Goal: Task Accomplishment & Management: Manage account settings

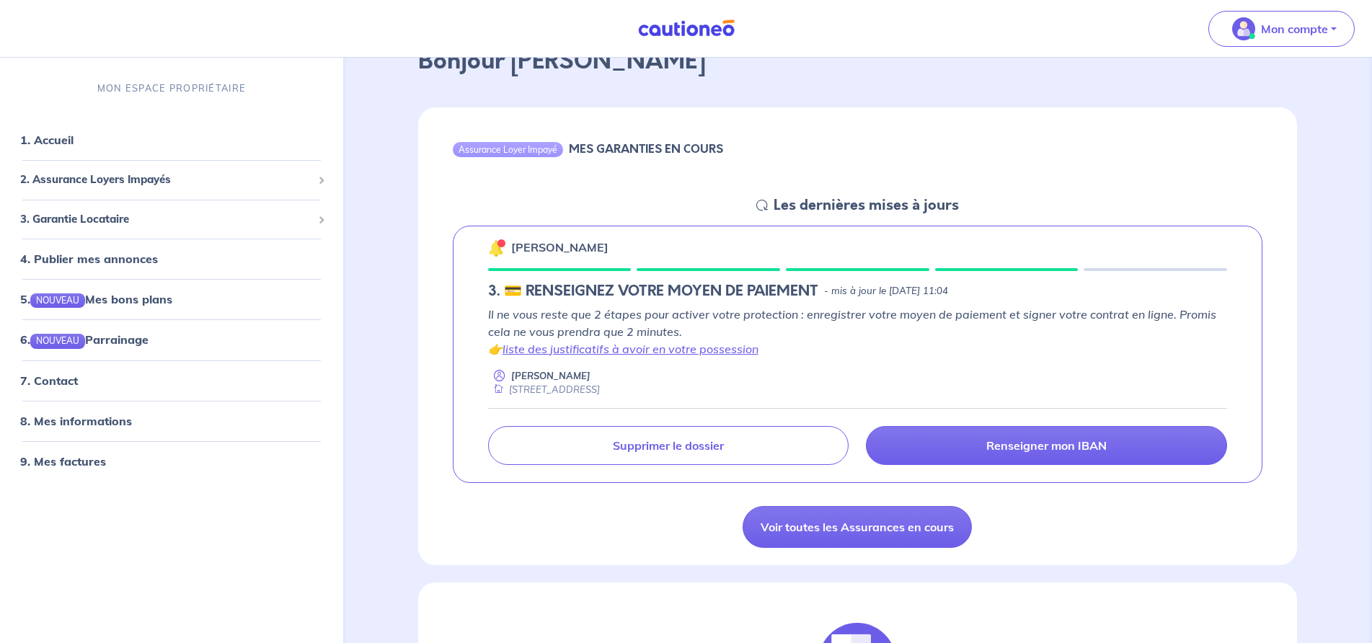
scroll to position [72, 0]
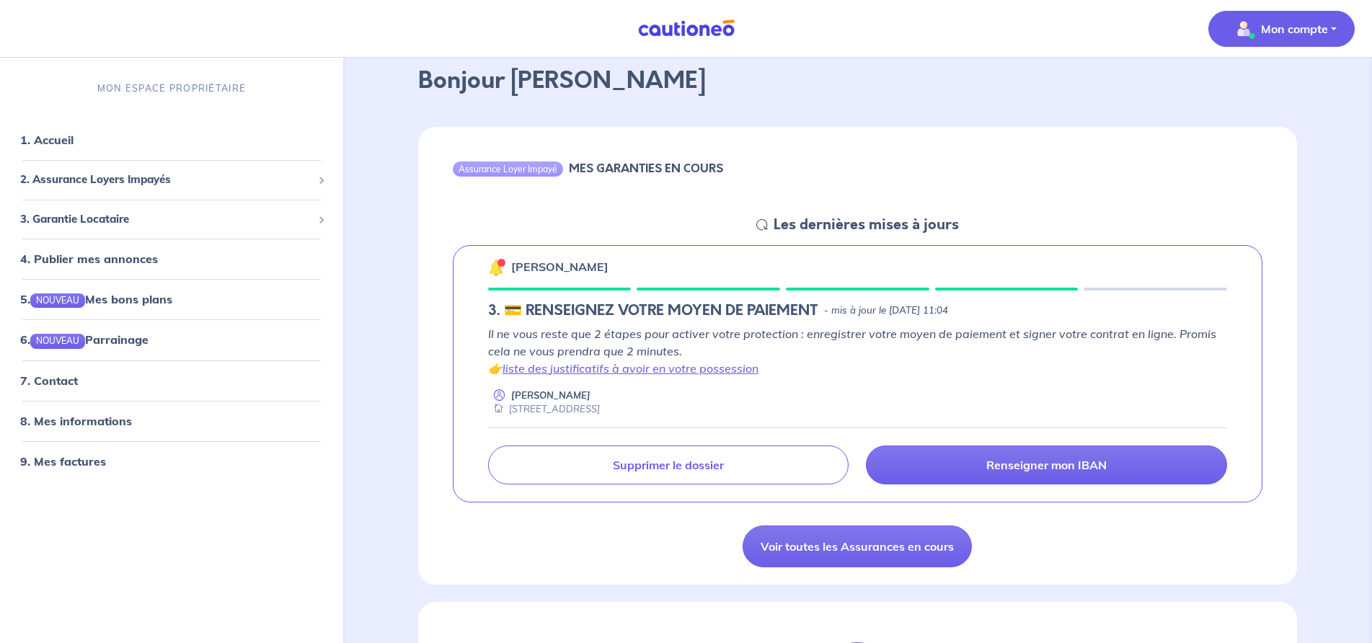
click at [1283, 24] on p "Mon compte" at bounding box center [1294, 28] width 67 height 17
click at [1268, 86] on link "Mes informations" at bounding box center [1267, 89] width 116 height 23
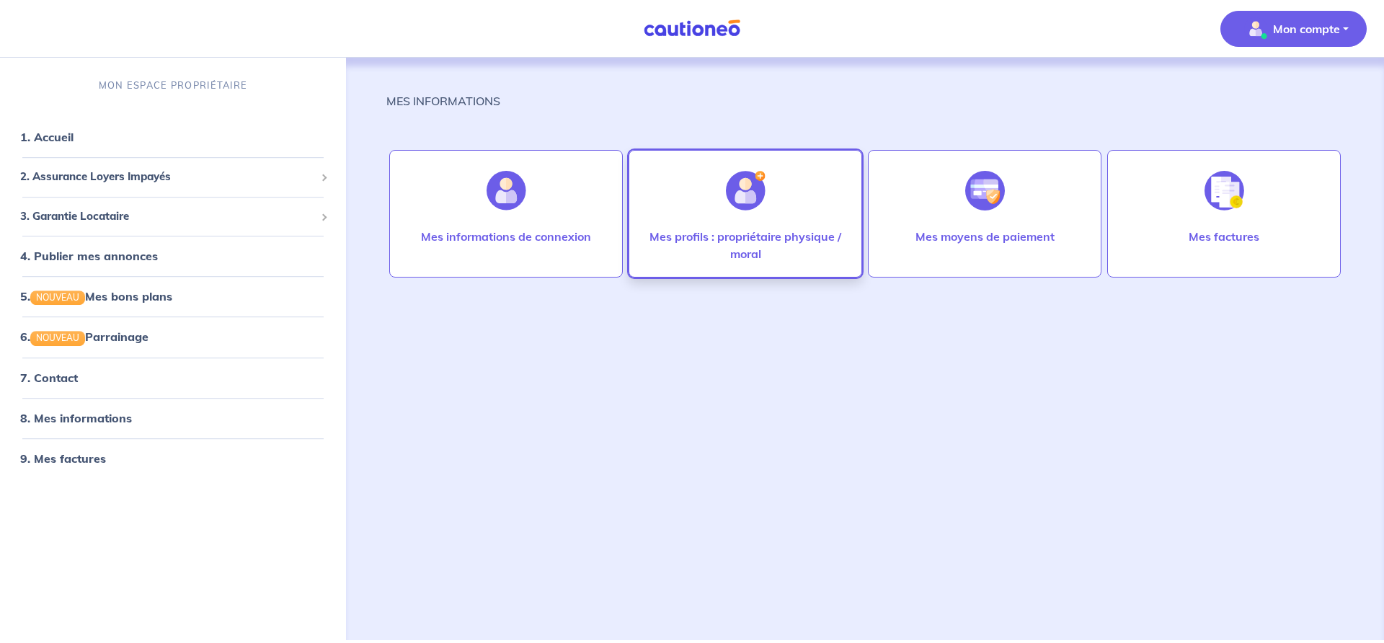
click at [698, 226] on div "Mes profils : propriétaire physique / moral" at bounding box center [745, 214] width 234 height 128
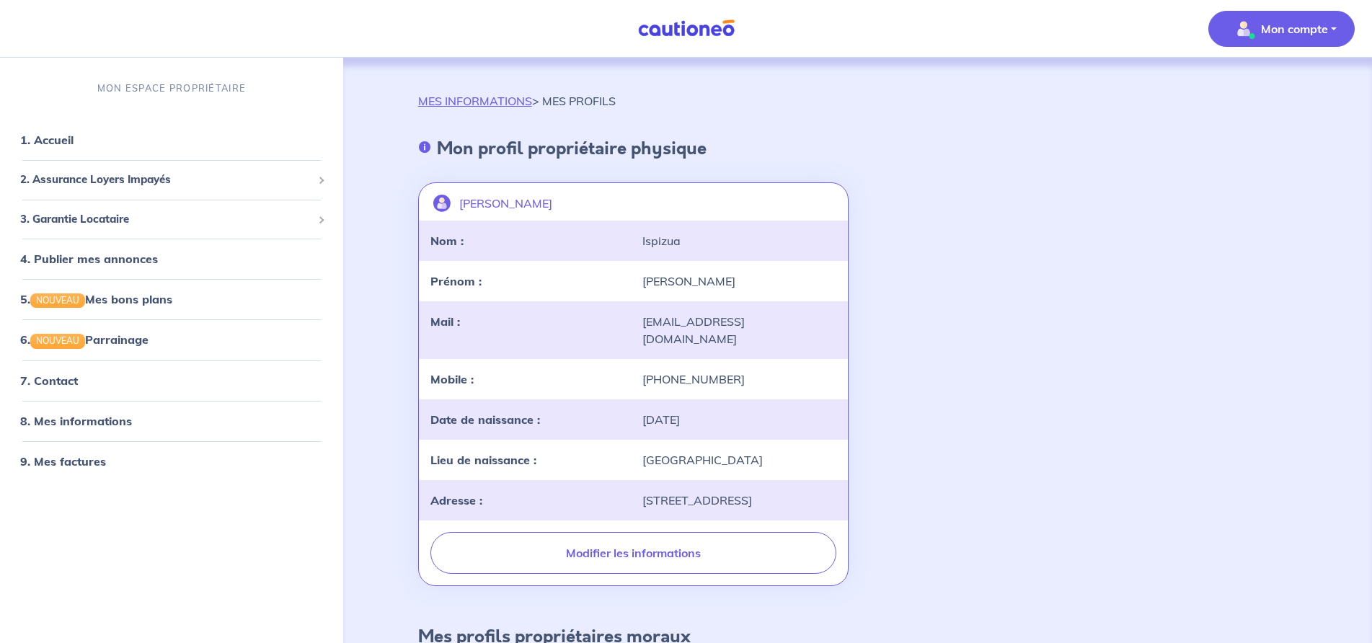
click at [1301, 22] on p "Mon compte" at bounding box center [1294, 28] width 67 height 17
click at [1283, 122] on link "Me déconnecter" at bounding box center [1267, 123] width 116 height 23
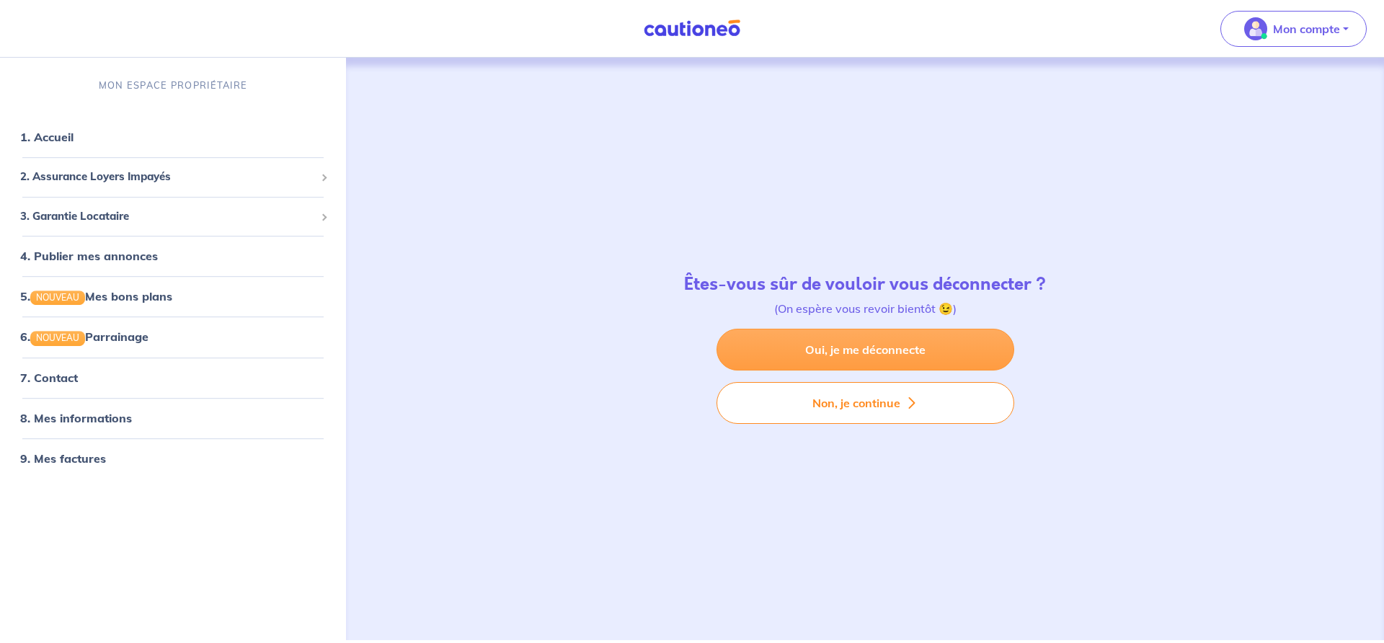
click at [768, 355] on link "Oui, je me déconnecte" at bounding box center [865, 350] width 298 height 42
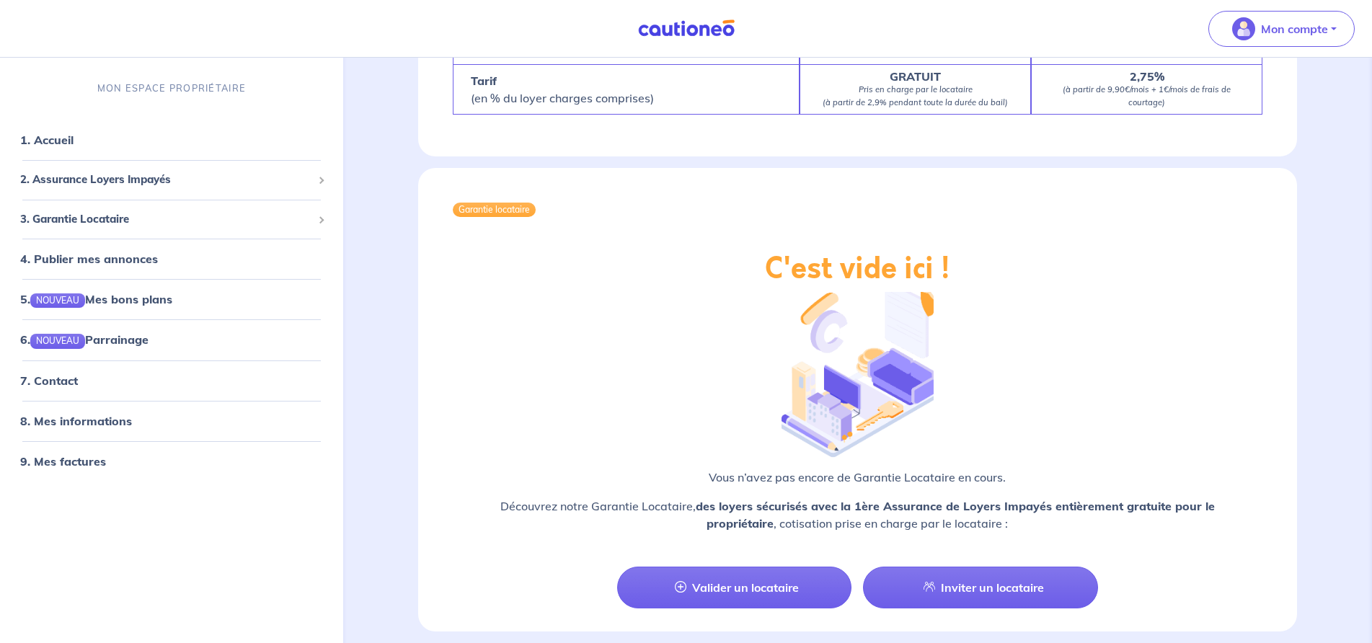
scroll to position [1427, 0]
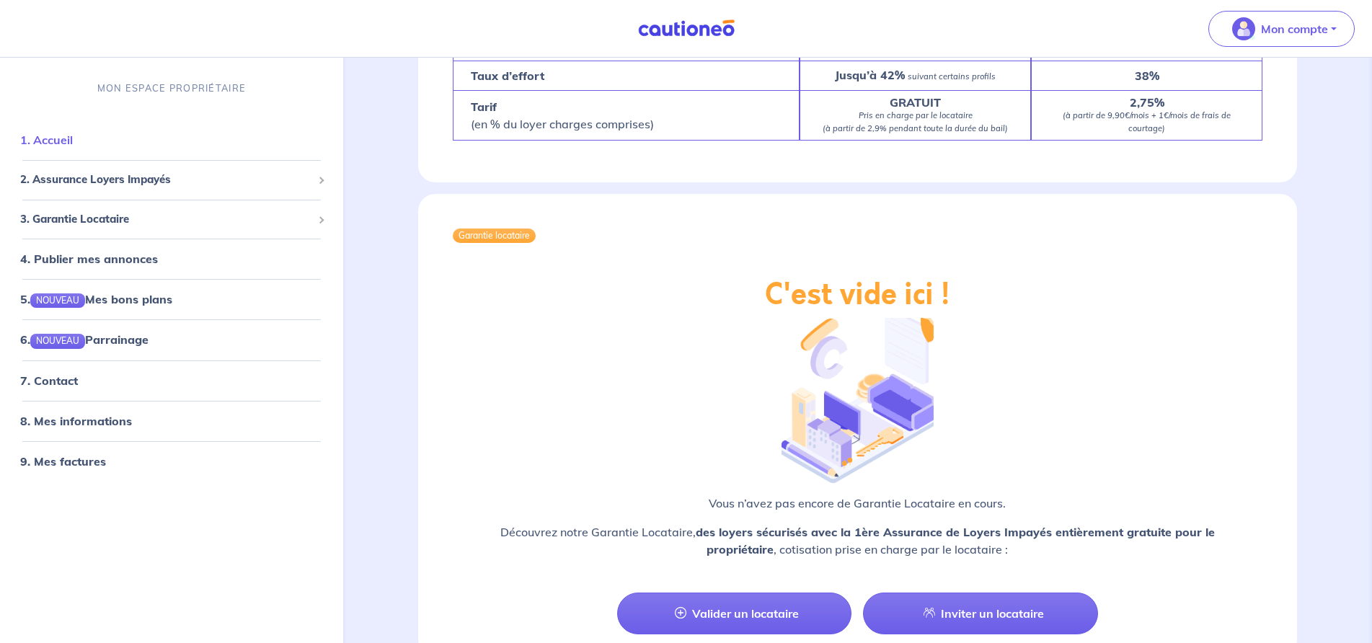
click at [48, 138] on link "1. Accueil" at bounding box center [46, 140] width 53 height 14
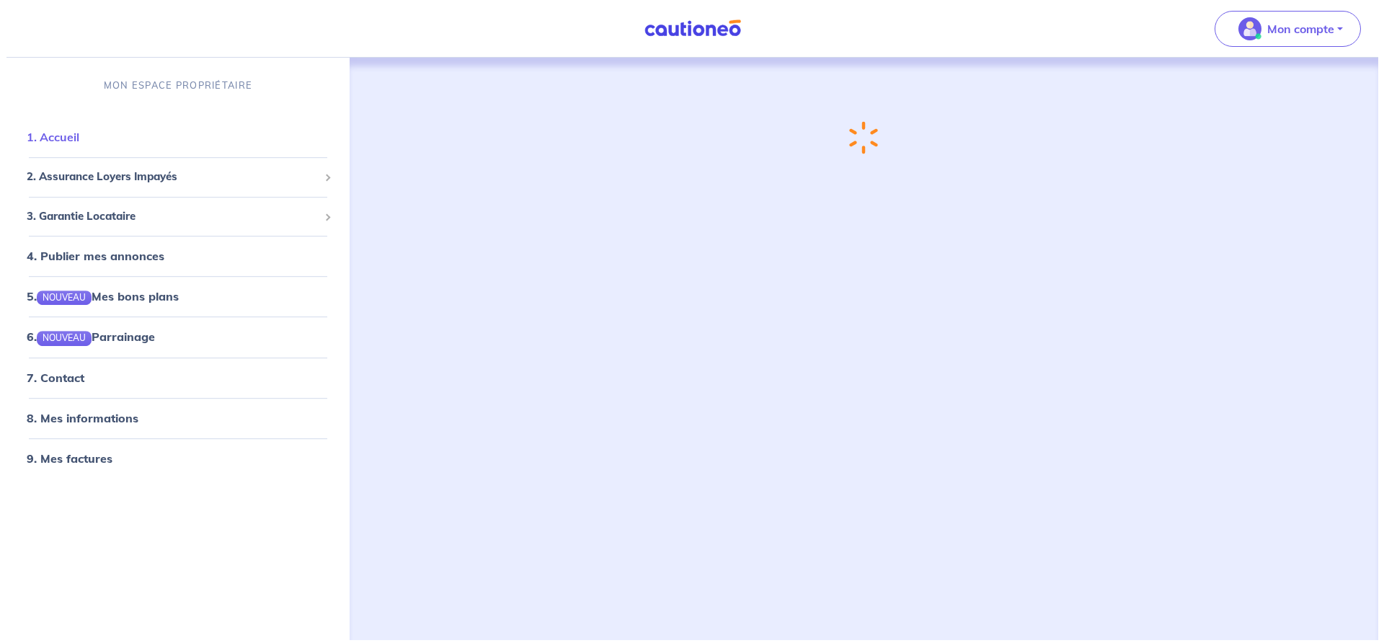
scroll to position [0, 0]
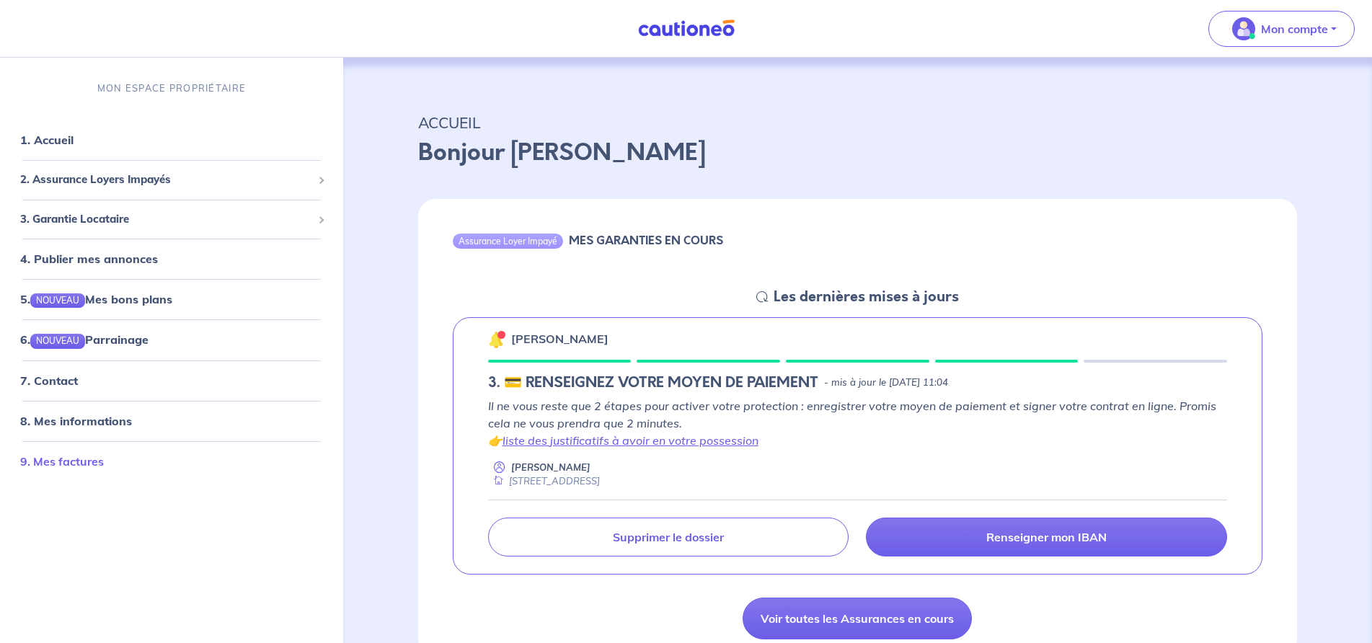
click at [84, 458] on link "9. Mes factures" at bounding box center [62, 461] width 84 height 14
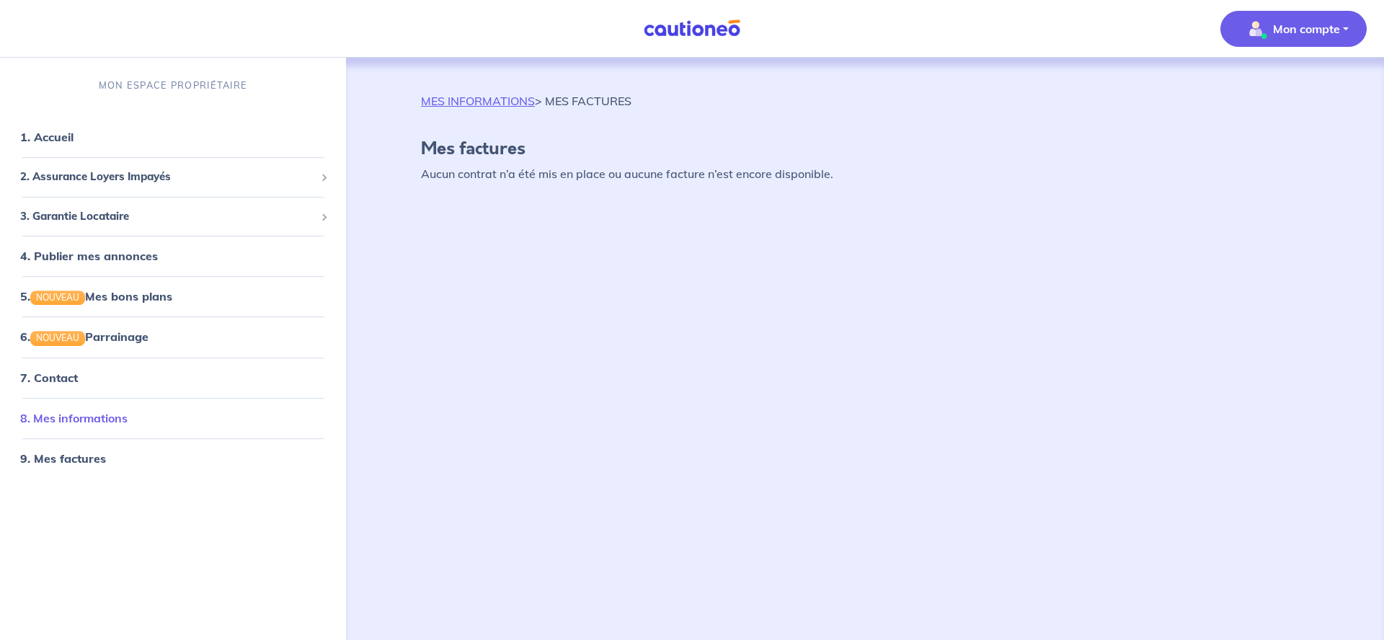
click at [84, 414] on link "8. Mes informations" at bounding box center [73, 418] width 107 height 14
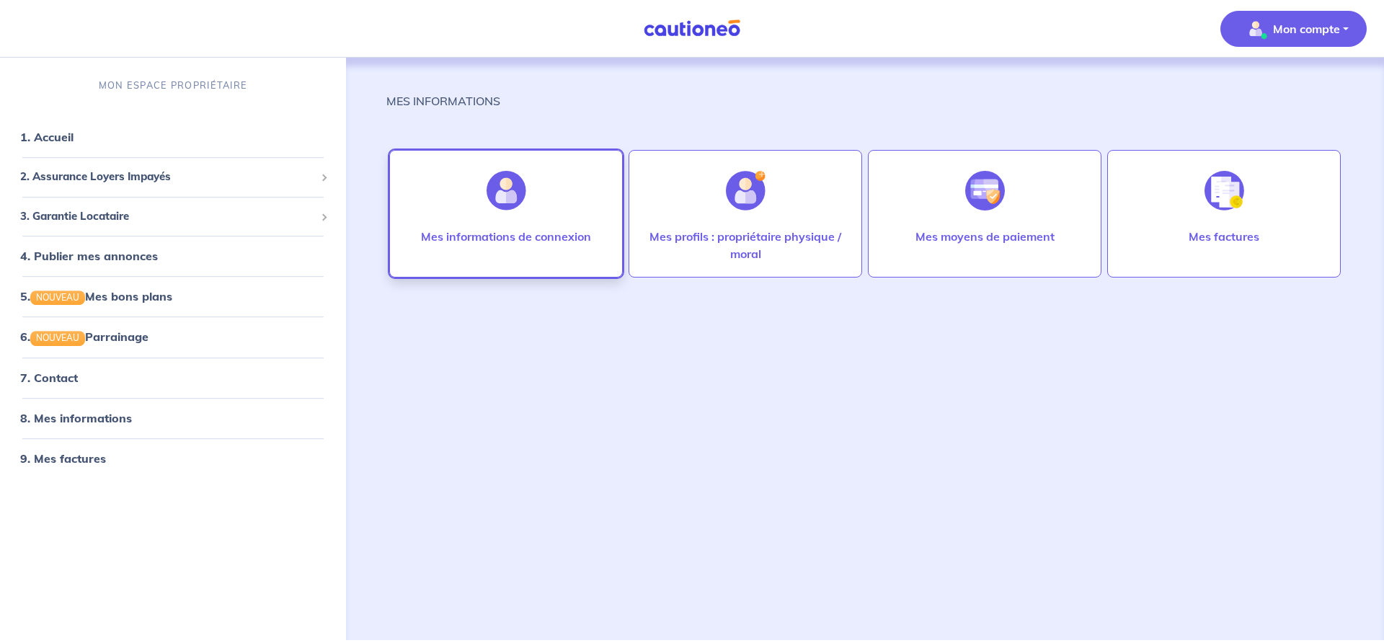
click at [484, 234] on p "Mes informations de connexion" at bounding box center [506, 236] width 170 height 17
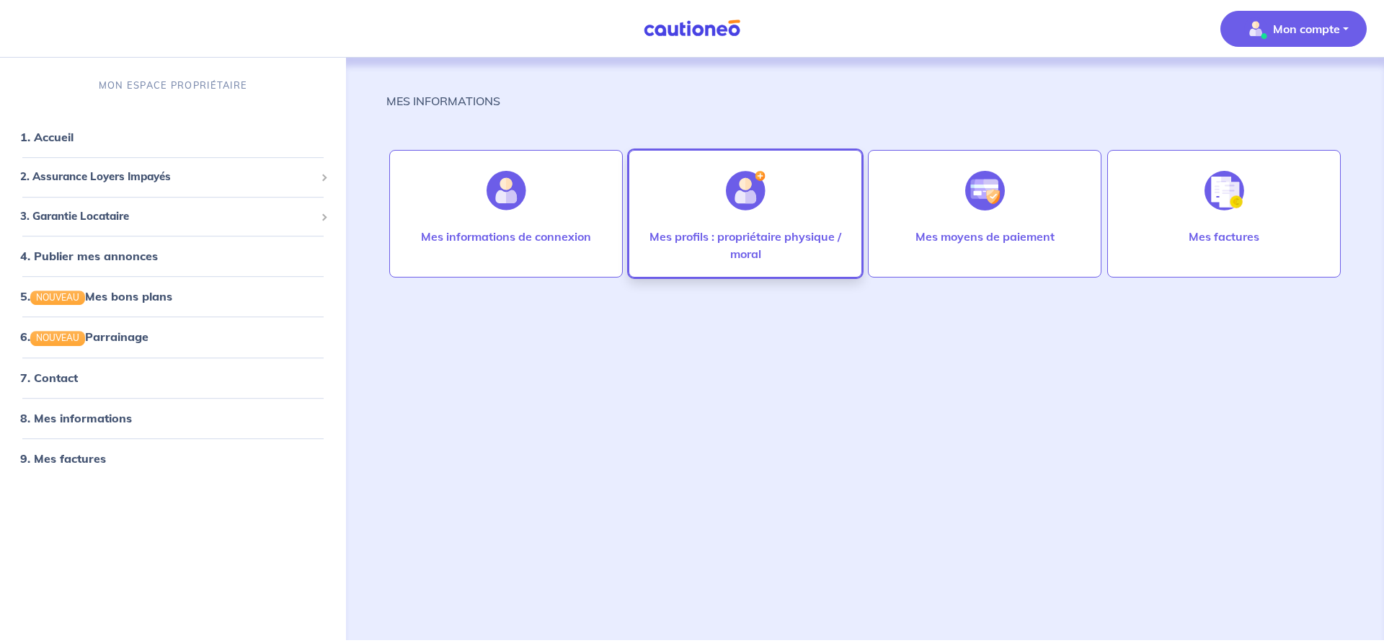
click at [652, 250] on p "Mes profils : propriétaire physique / moral" at bounding box center [745, 245] width 203 height 35
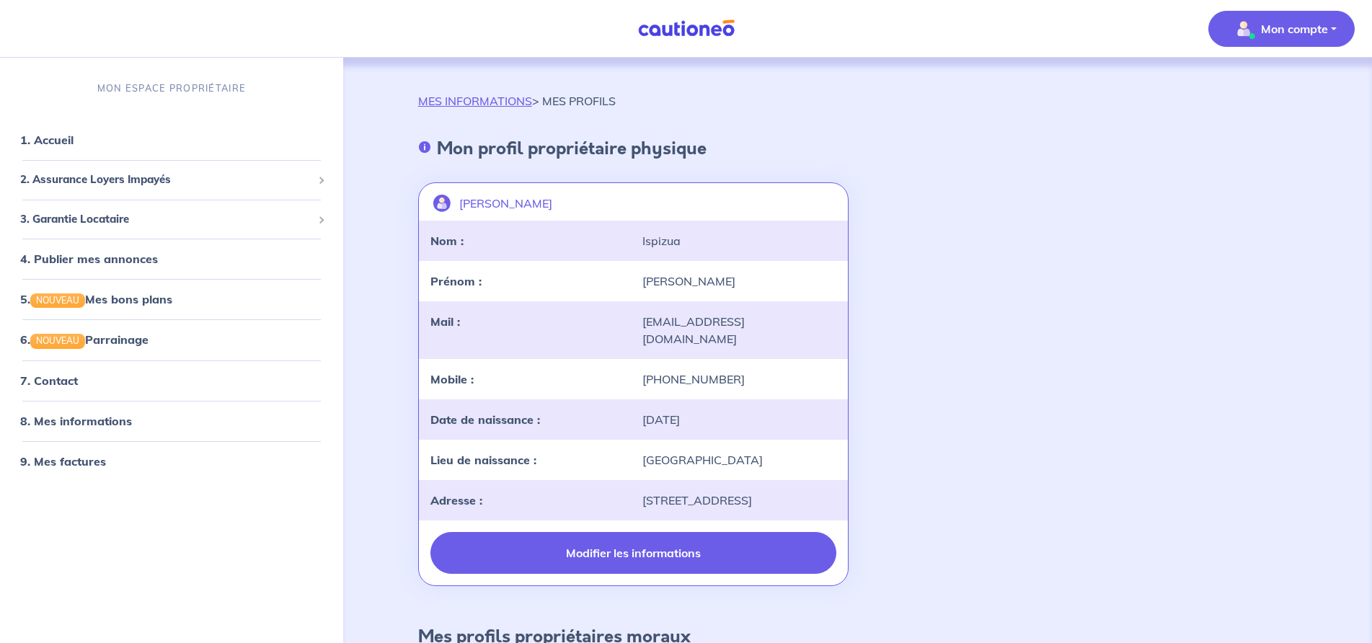
click at [535, 532] on button "Modifier les informations" at bounding box center [633, 553] width 406 height 42
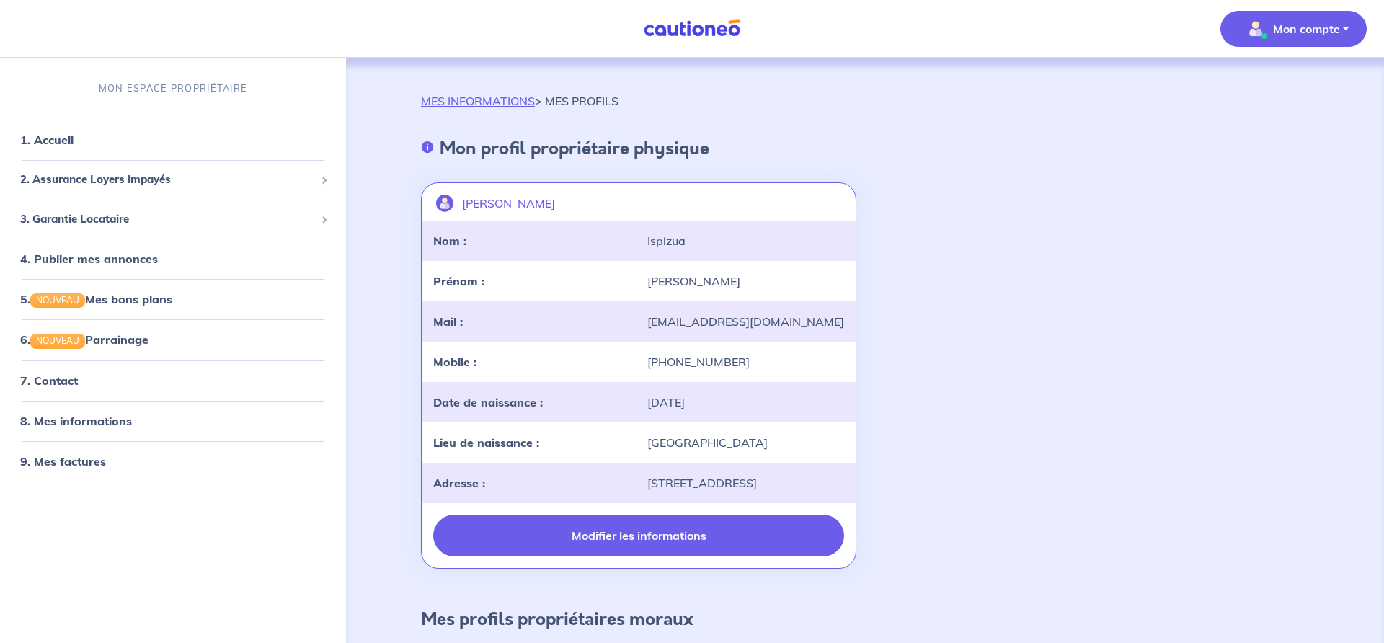
select select "FR"
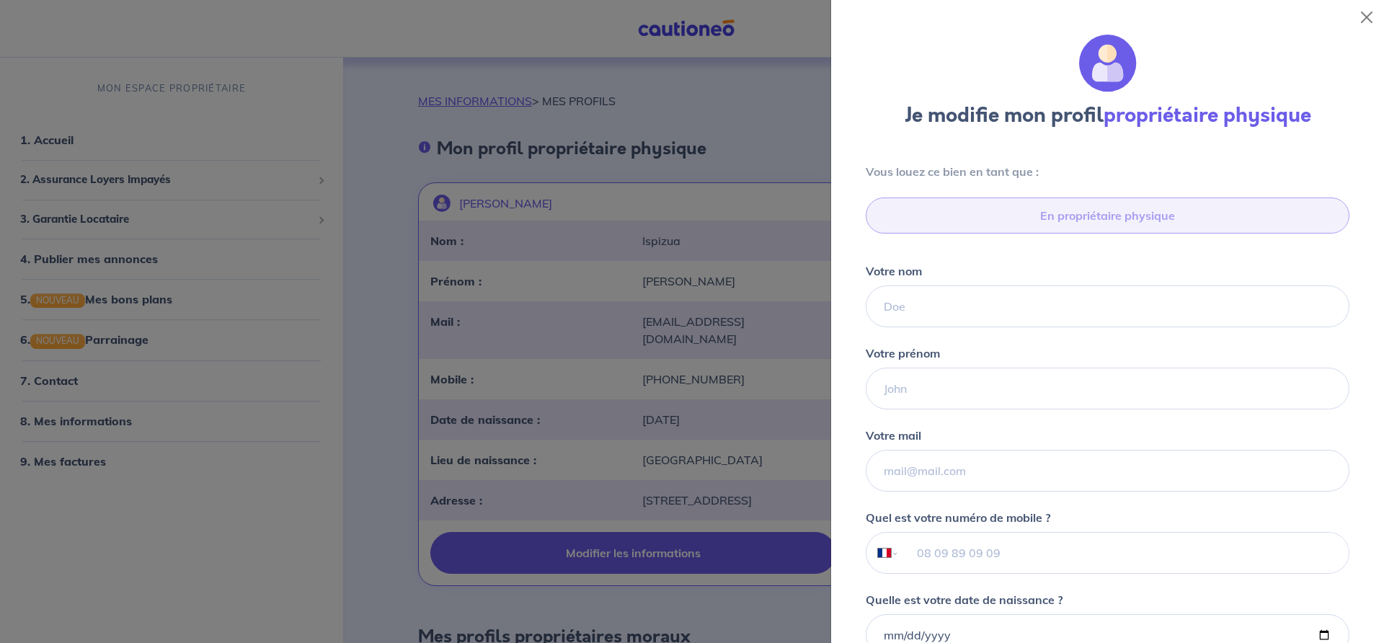
type input "06 11 19 48 76"
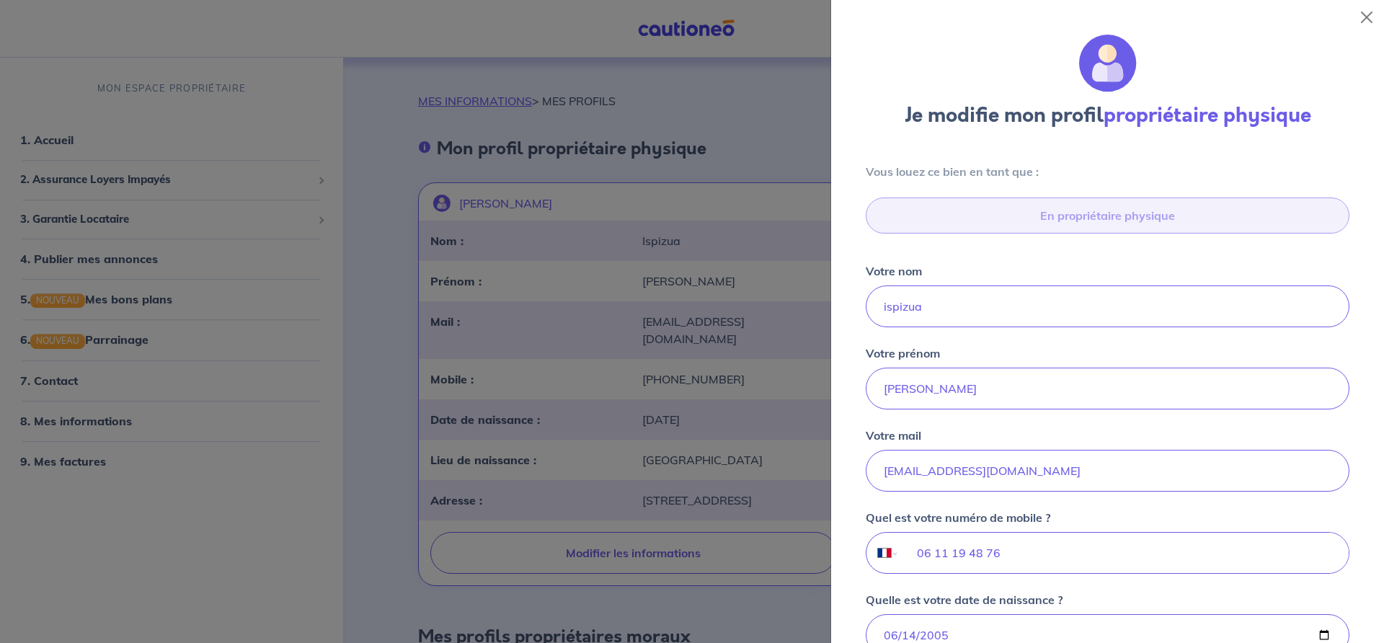
scroll to position [455, 0]
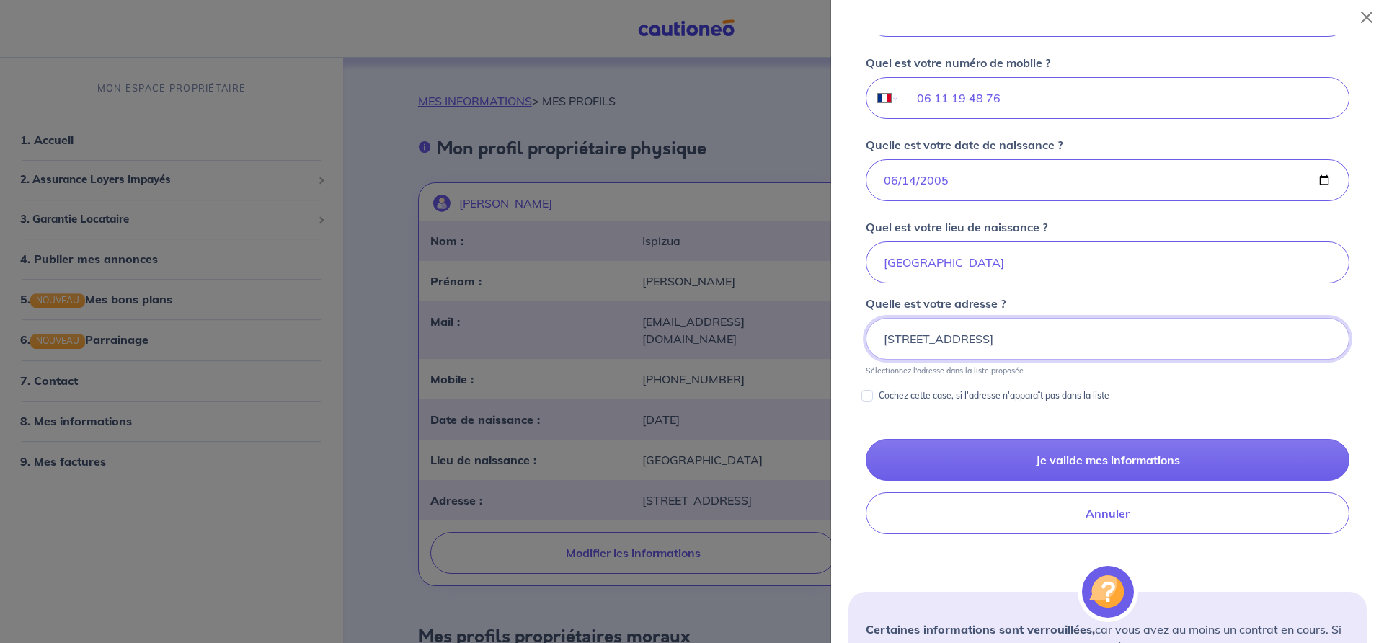
click at [896, 340] on input "[STREET_ADDRESS]" at bounding box center [1108, 339] width 484 height 42
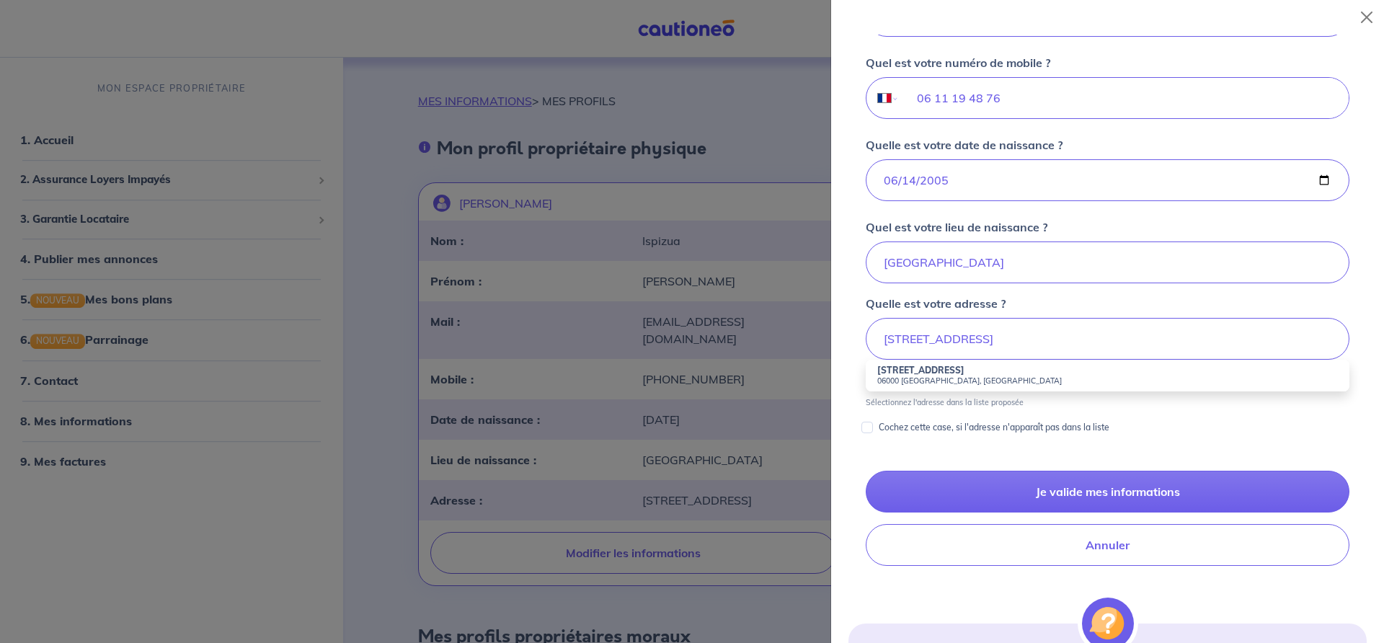
click at [923, 379] on small "06000 Nice, France" at bounding box center [1107, 380] width 461 height 10
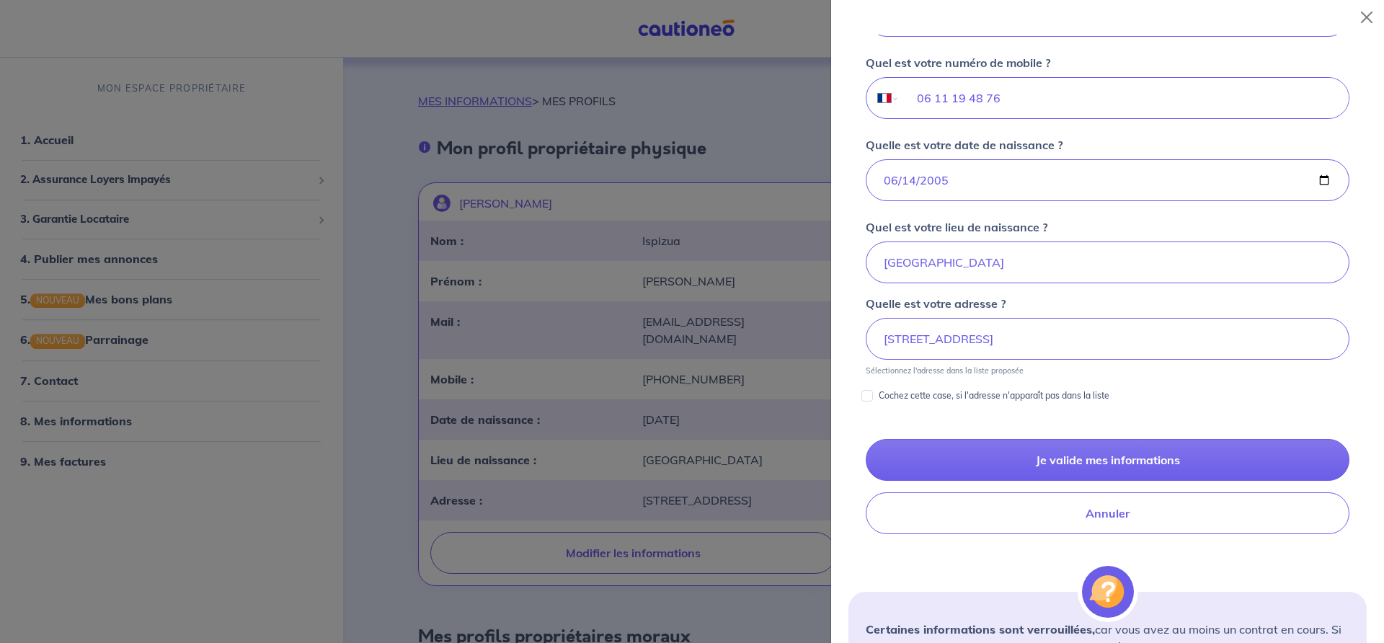
type input "10 Rue Paradis, 06000 Nice, France"
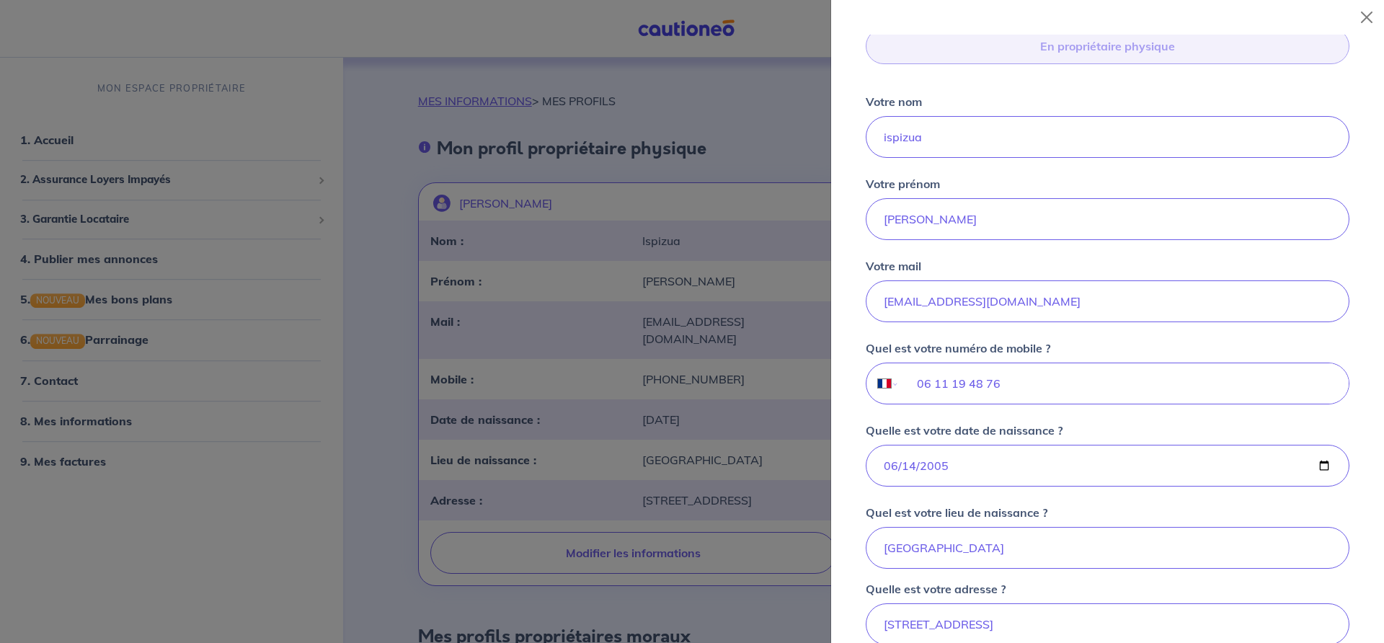
scroll to position [166, 0]
drag, startPoint x: 932, startPoint y: 223, endPoint x: 879, endPoint y: 226, distance: 53.4
click at [879, 226] on input "Votre prénom" at bounding box center [1108, 222] width 484 height 42
type input "agnes"
click at [849, 252] on div "Vous louez ce bien en tant que : En propriétaire physique Votre nom Votre préno…" at bounding box center [1107, 344] width 518 height 696
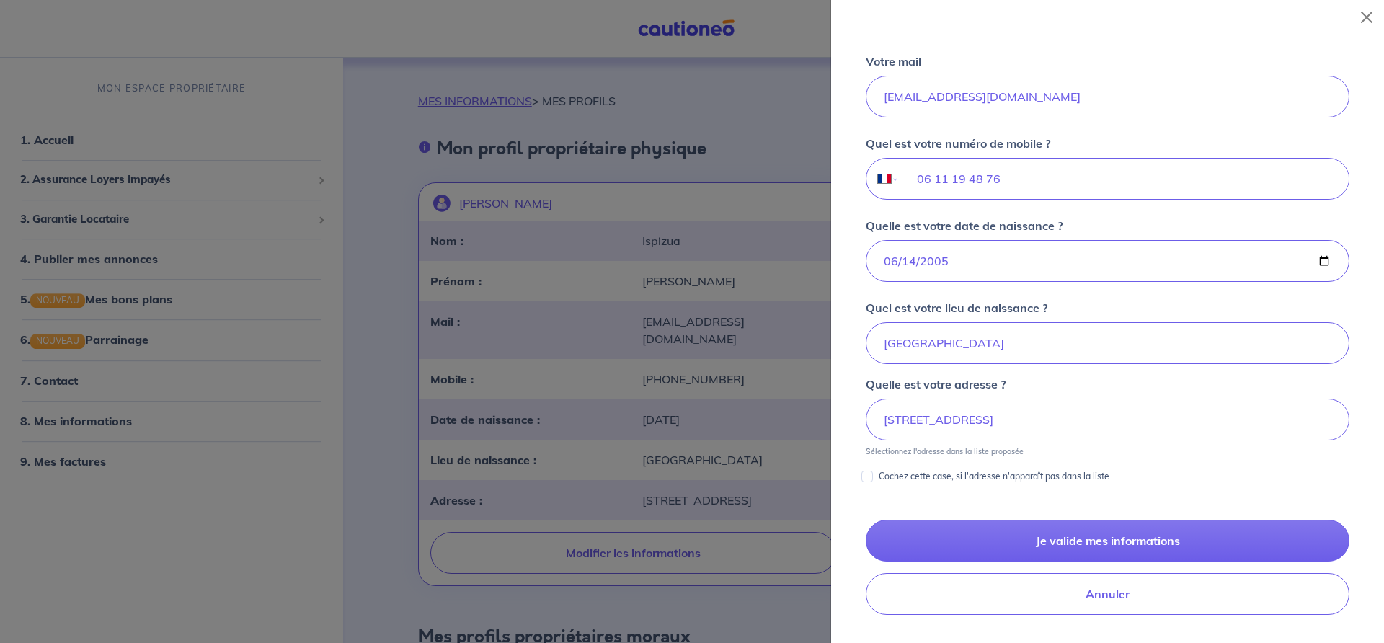
scroll to position [455, 0]
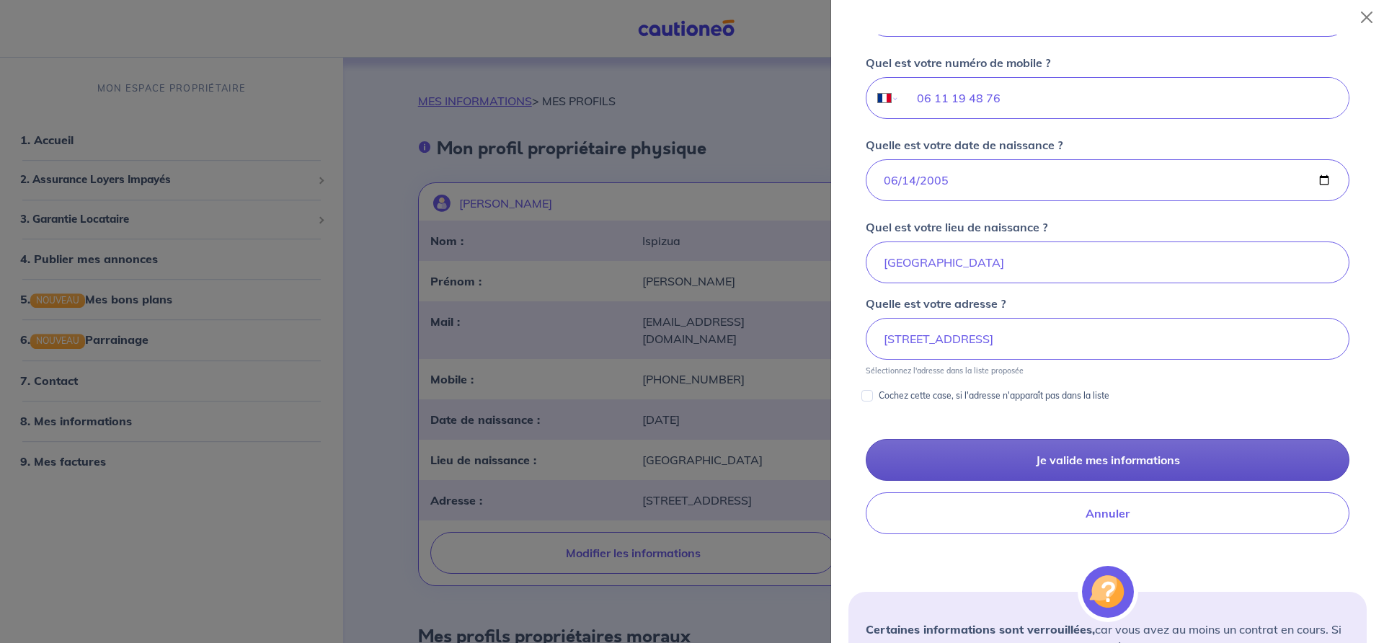
click at [905, 451] on button "Je valide mes informations" at bounding box center [1108, 460] width 484 height 42
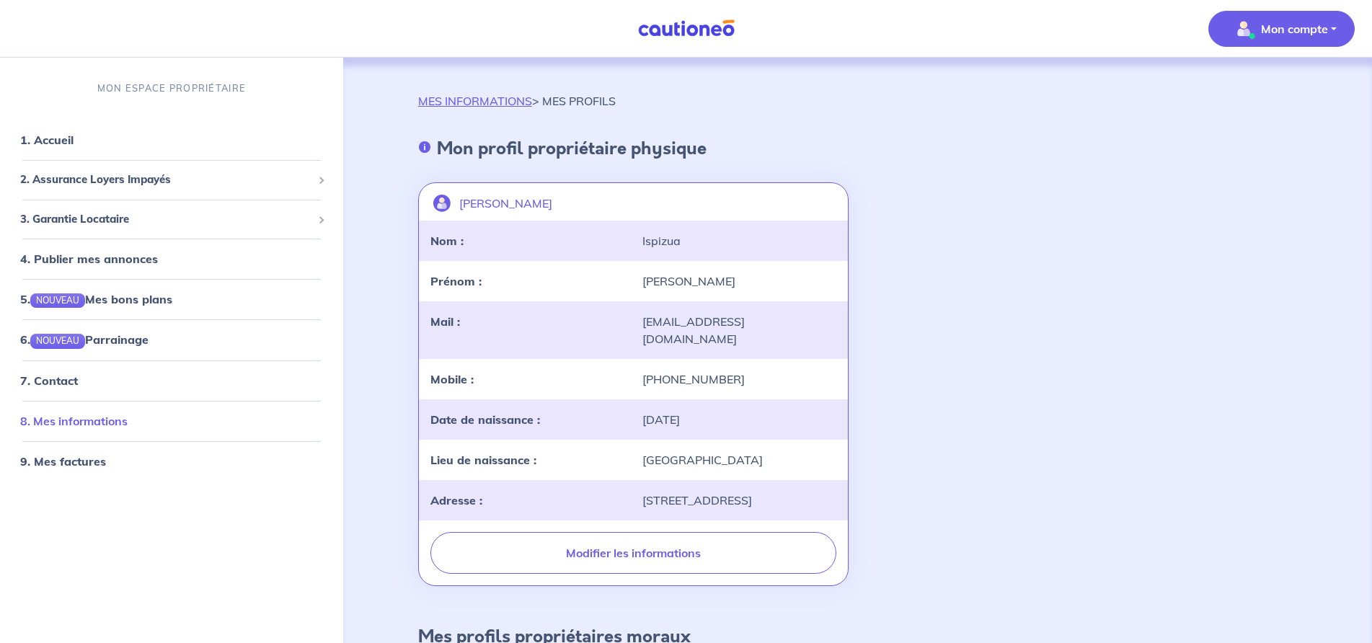
click at [56, 415] on link "8. Mes informations" at bounding box center [73, 421] width 107 height 14
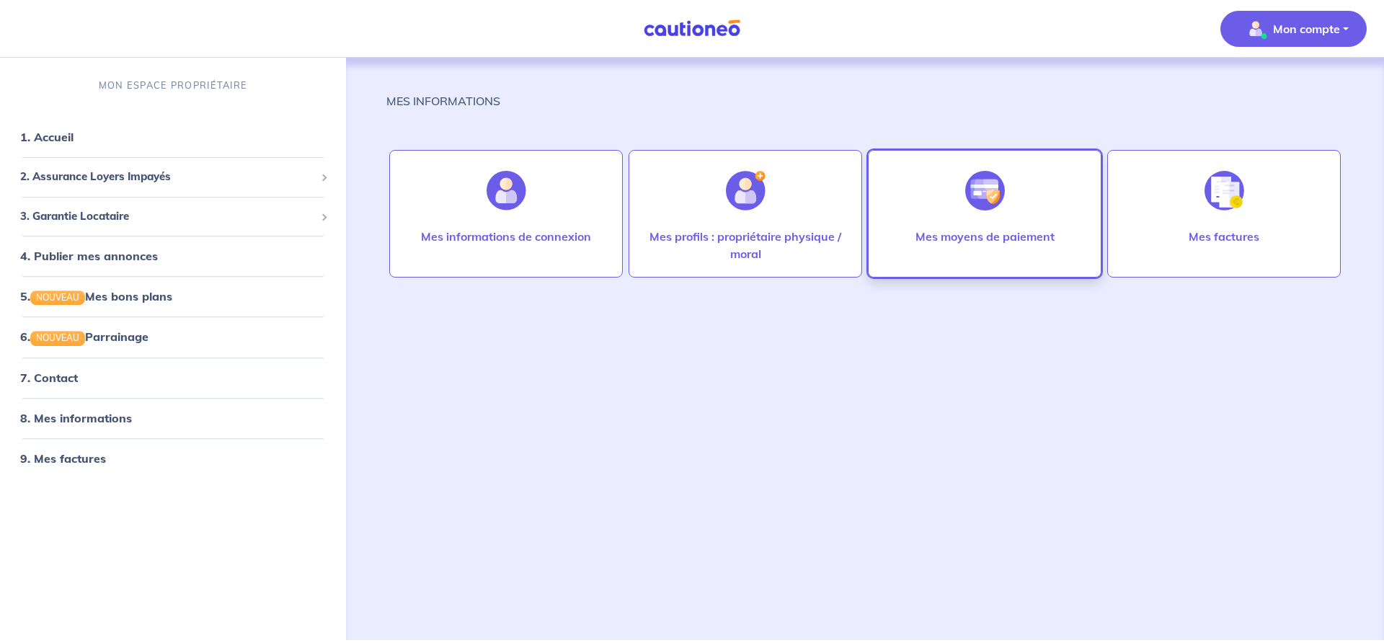
click at [931, 247] on div "Mes moyens de paiement" at bounding box center [985, 251] width 162 height 46
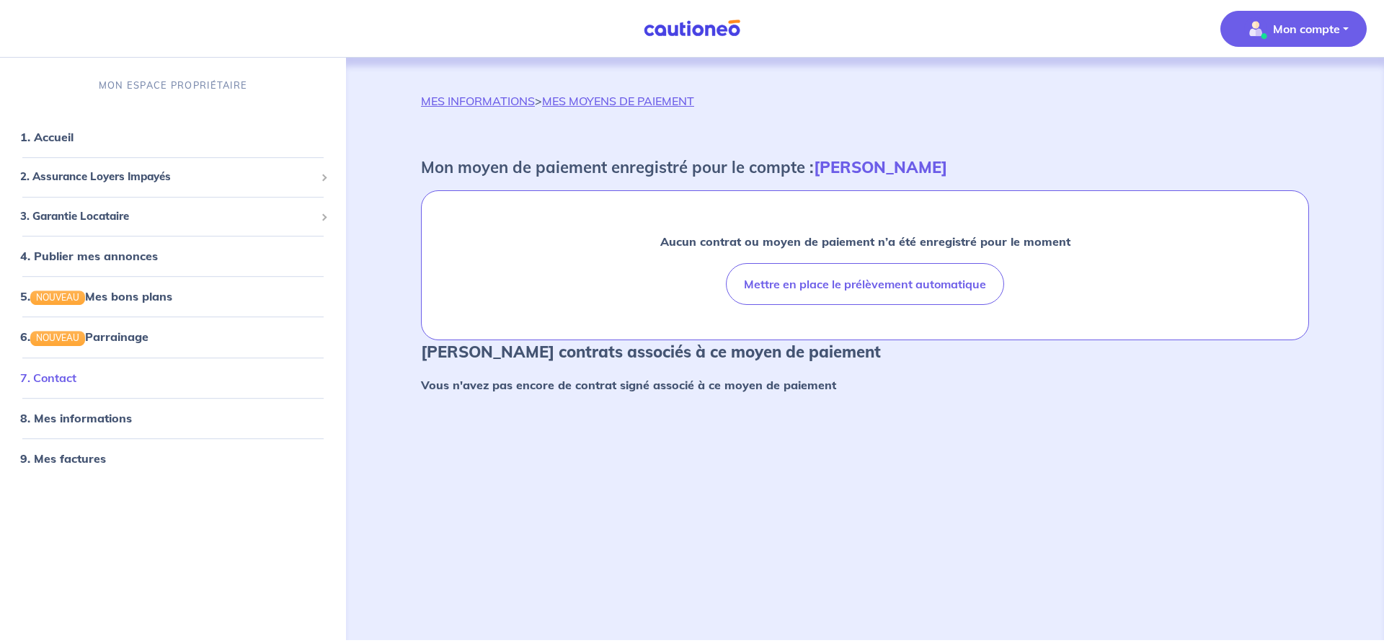
click at [68, 375] on link "7. Contact" at bounding box center [48, 377] width 56 height 14
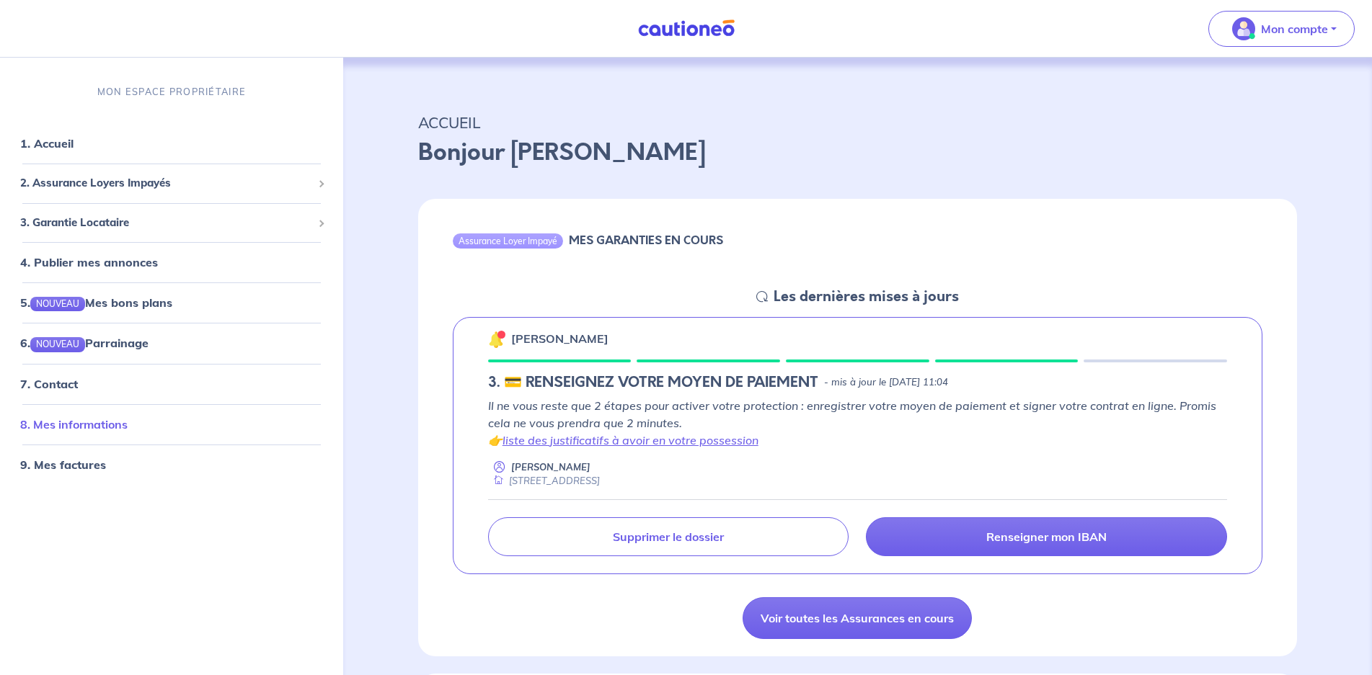
click at [102, 423] on link "8. Mes informations" at bounding box center [73, 424] width 107 height 14
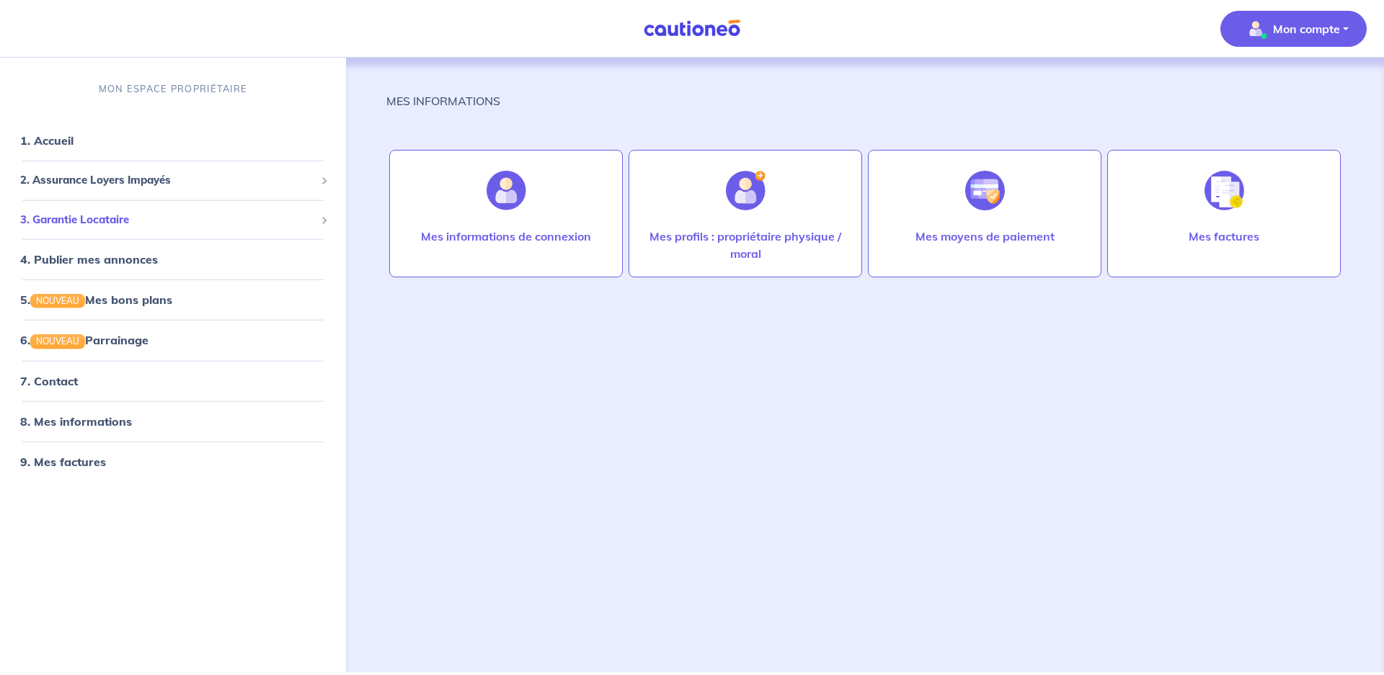
click at [126, 214] on span "3. Garantie Locataire" at bounding box center [167, 219] width 295 height 17
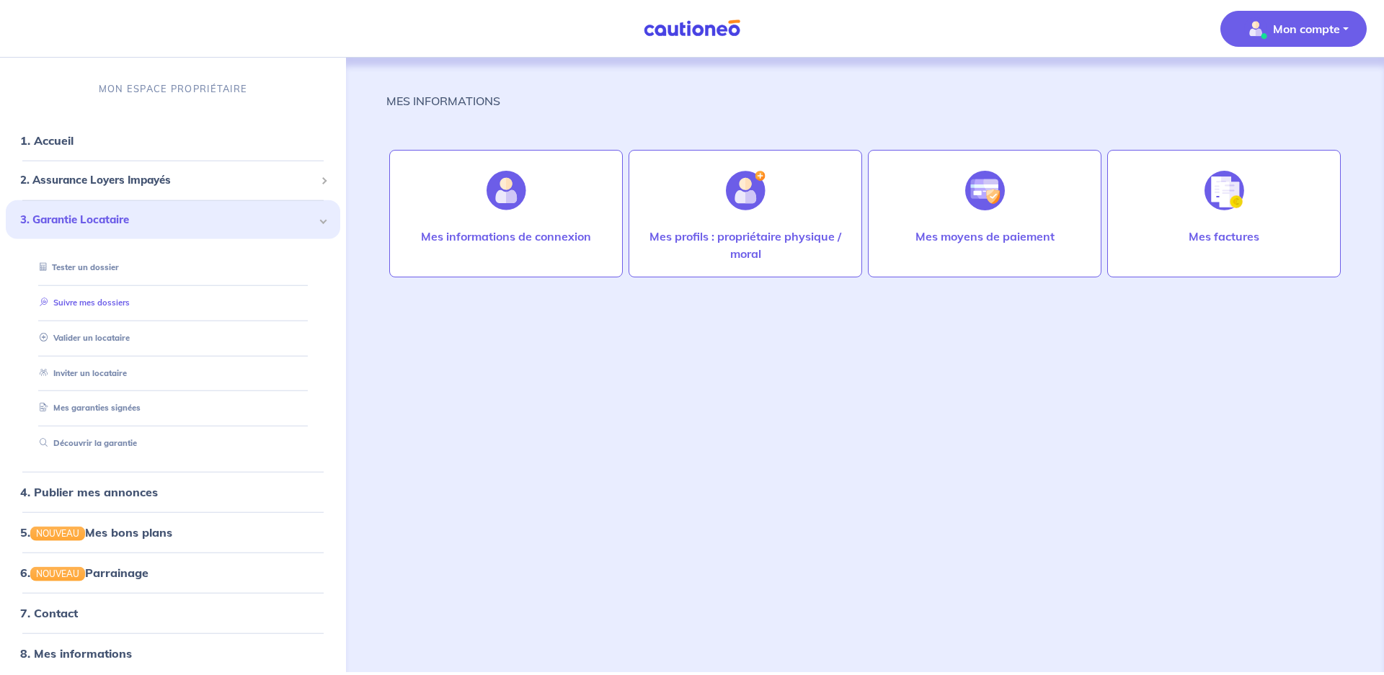
click at [112, 298] on link "Suivre mes dossiers" at bounding box center [82, 303] width 96 height 10
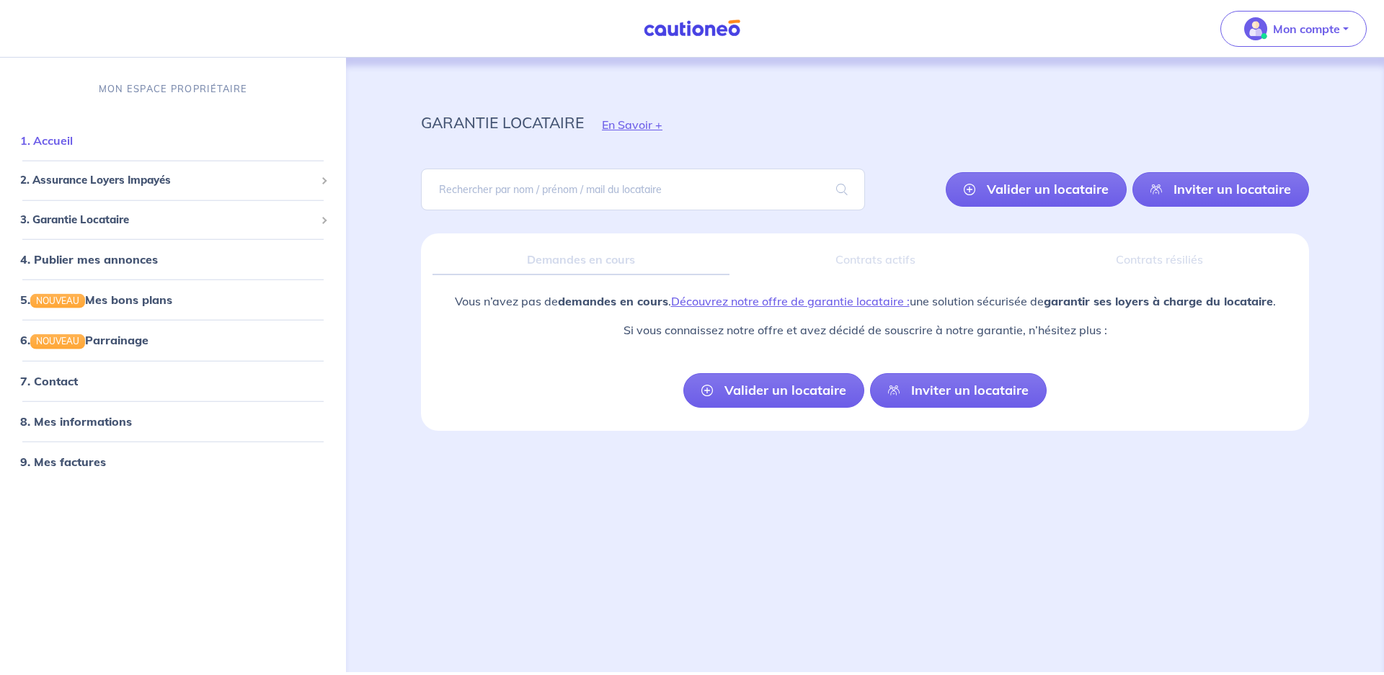
click at [62, 134] on link "1. Accueil" at bounding box center [46, 140] width 53 height 14
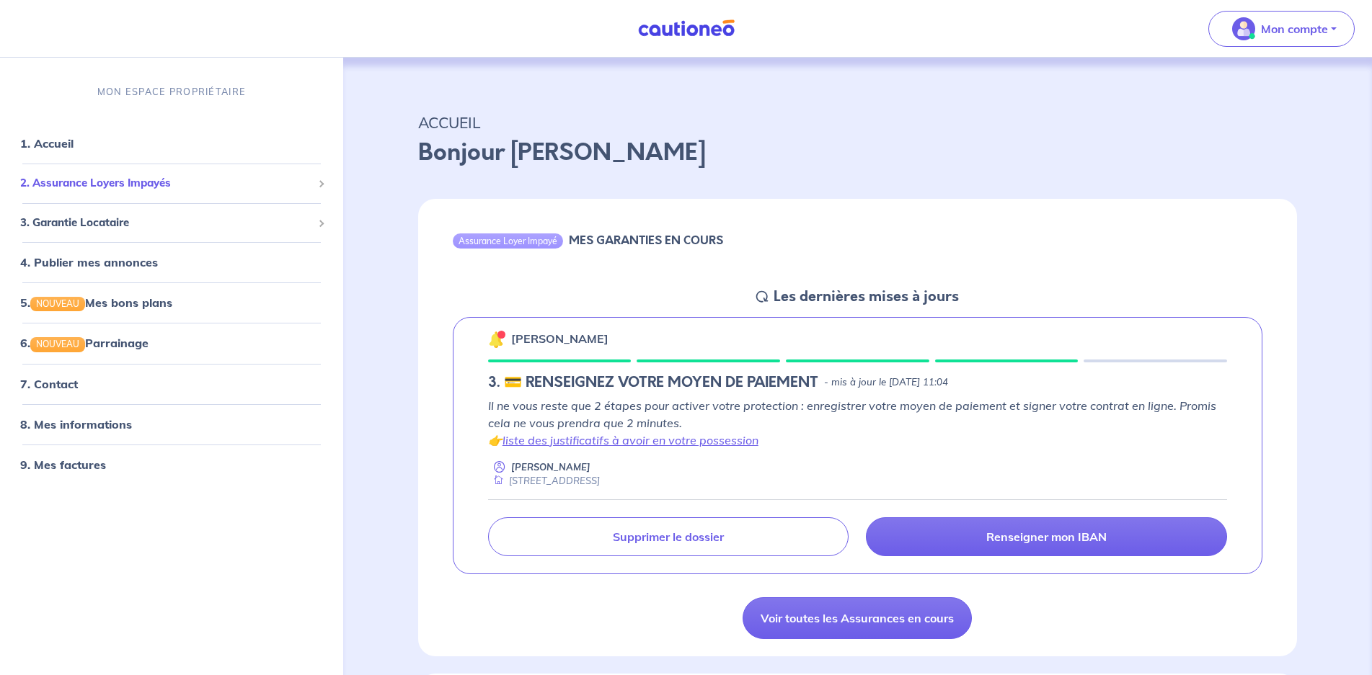
click at [65, 181] on span "2. Assurance Loyers Impayés" at bounding box center [166, 183] width 292 height 17
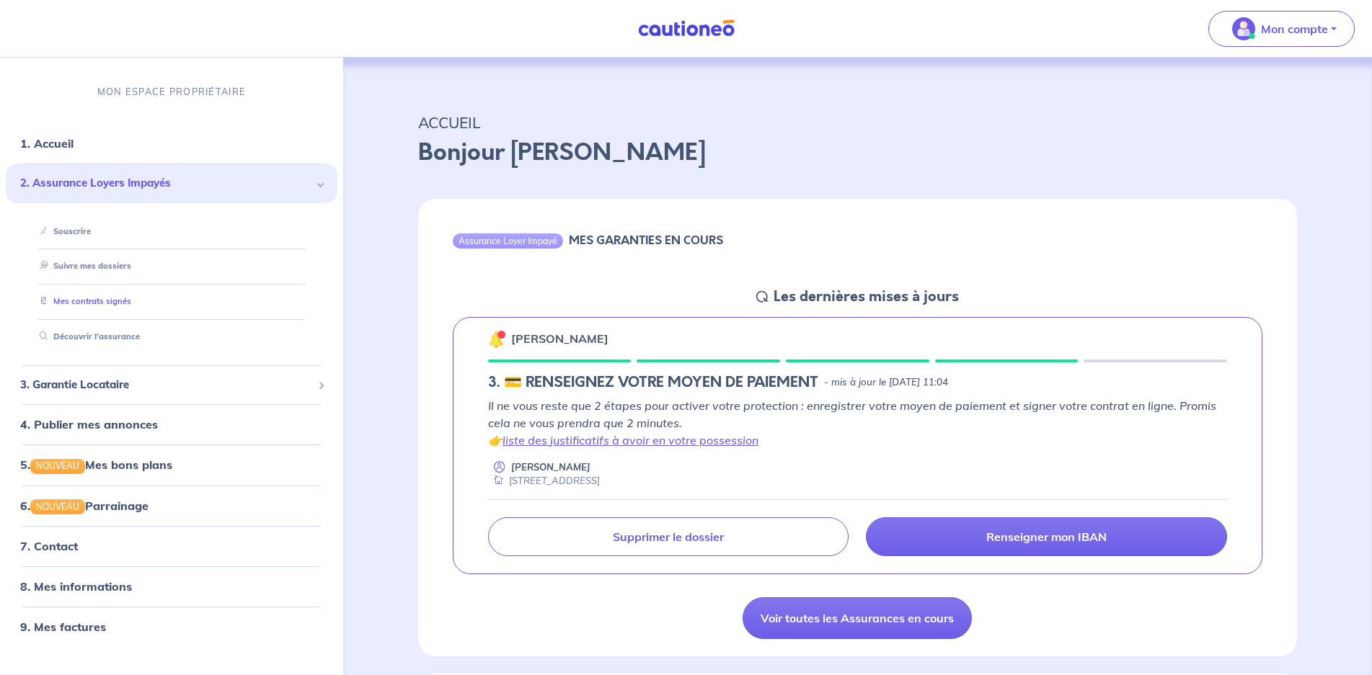
click at [92, 300] on link "Mes contrats signés" at bounding box center [82, 301] width 97 height 10
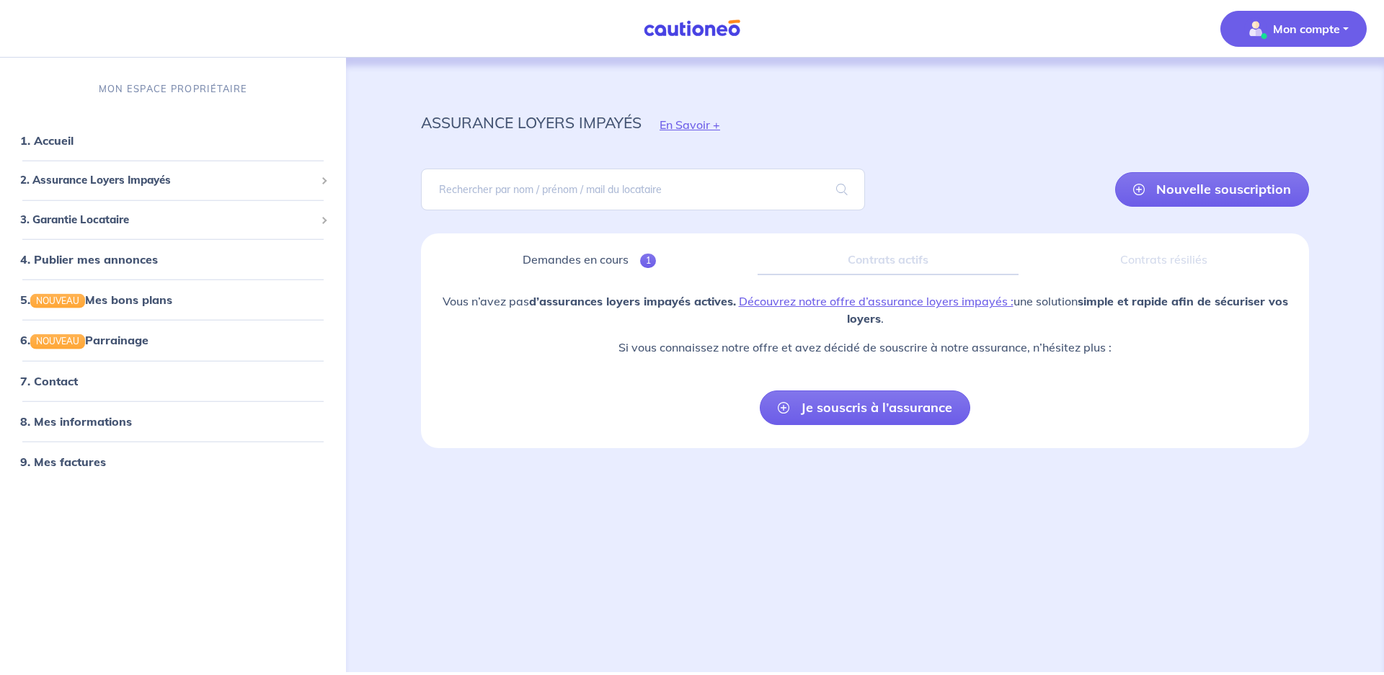
click at [1299, 22] on p "Mon compte" at bounding box center [1306, 28] width 67 height 17
click at [1293, 85] on link "Mes informations" at bounding box center [1279, 89] width 116 height 23
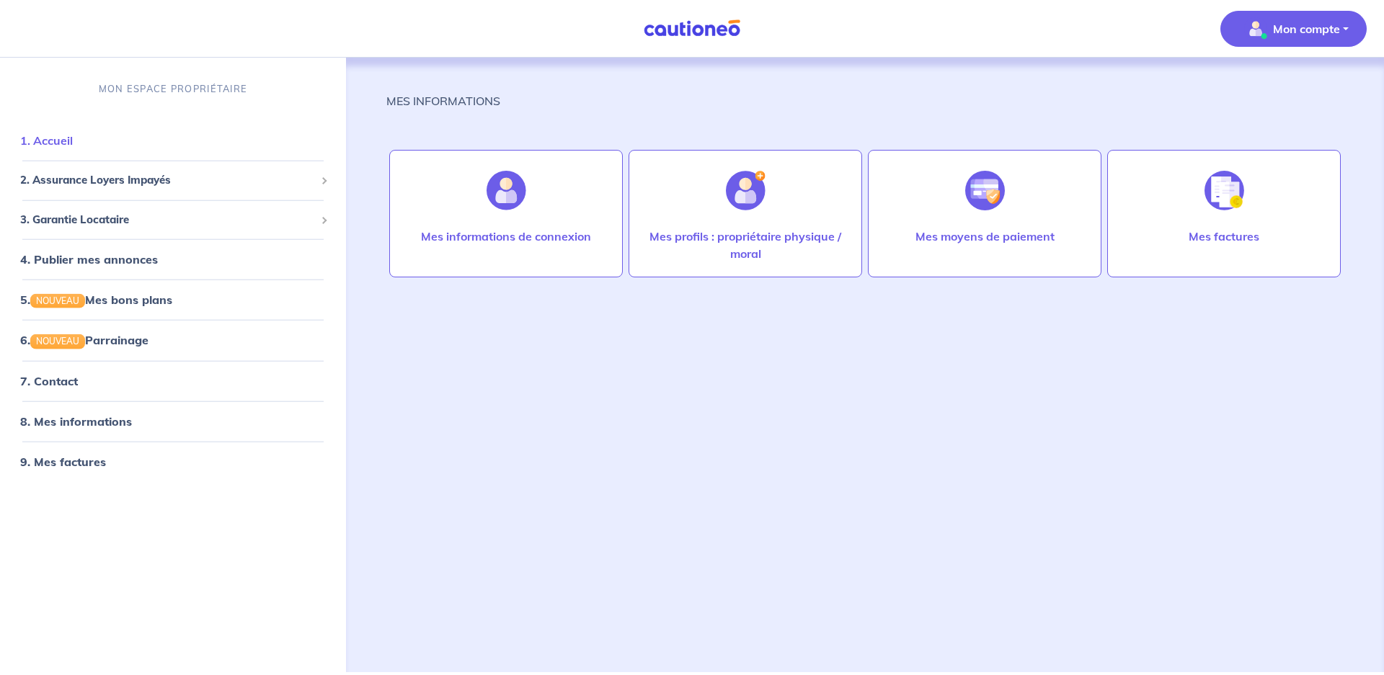
click at [63, 138] on link "1. Accueil" at bounding box center [46, 140] width 53 height 14
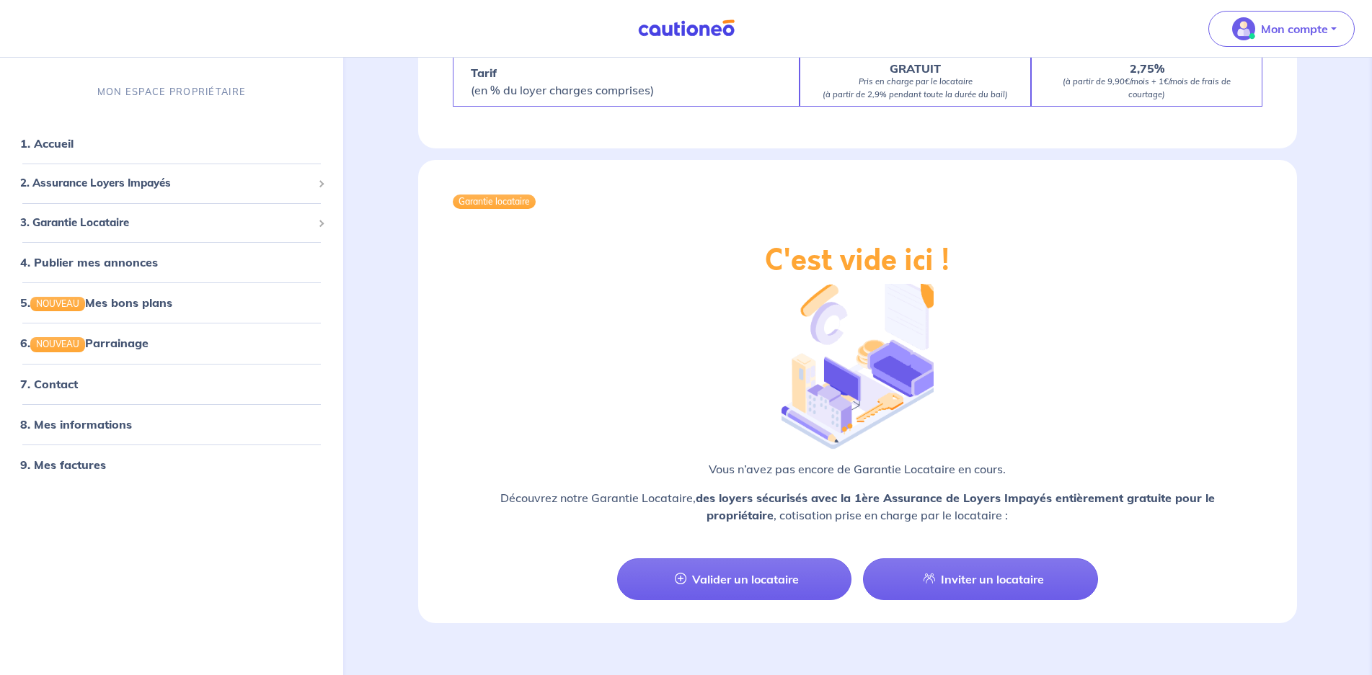
scroll to position [1467, 0]
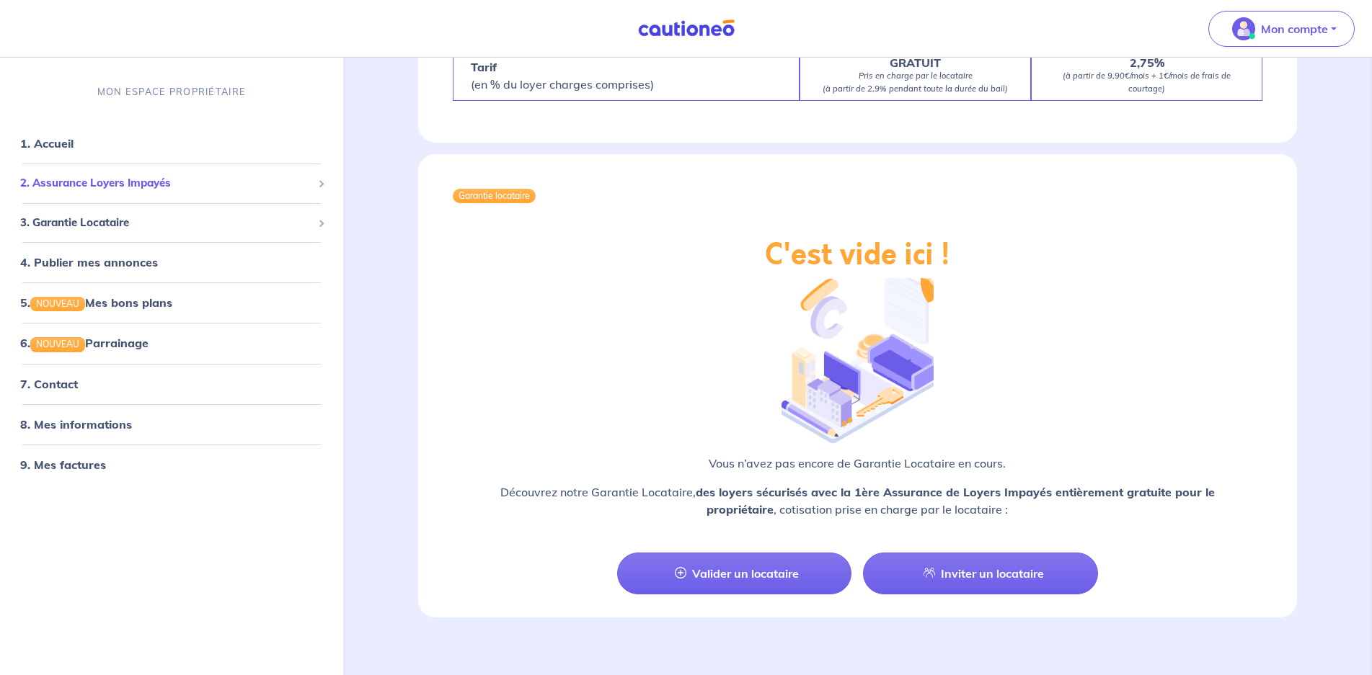
click at [133, 178] on span "2. Assurance Loyers Impayés" at bounding box center [166, 183] width 292 height 17
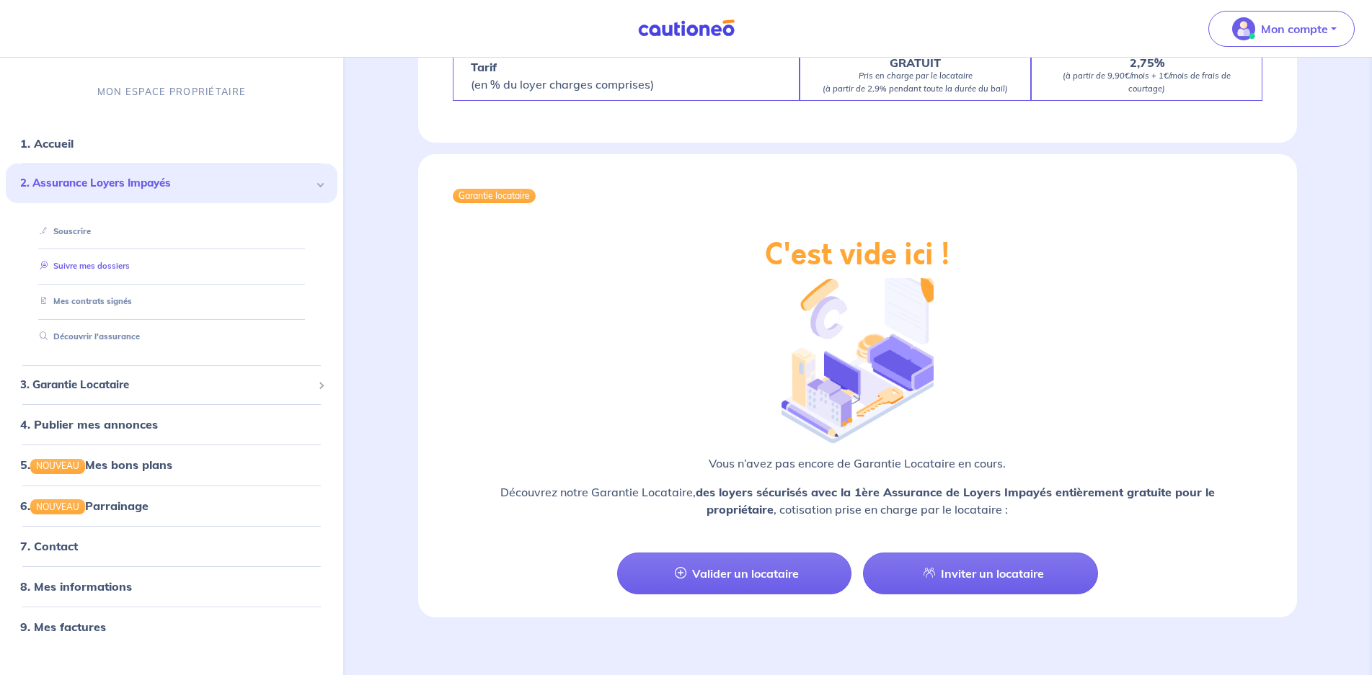
click at [74, 262] on link "Suivre mes dossiers" at bounding box center [82, 266] width 96 height 10
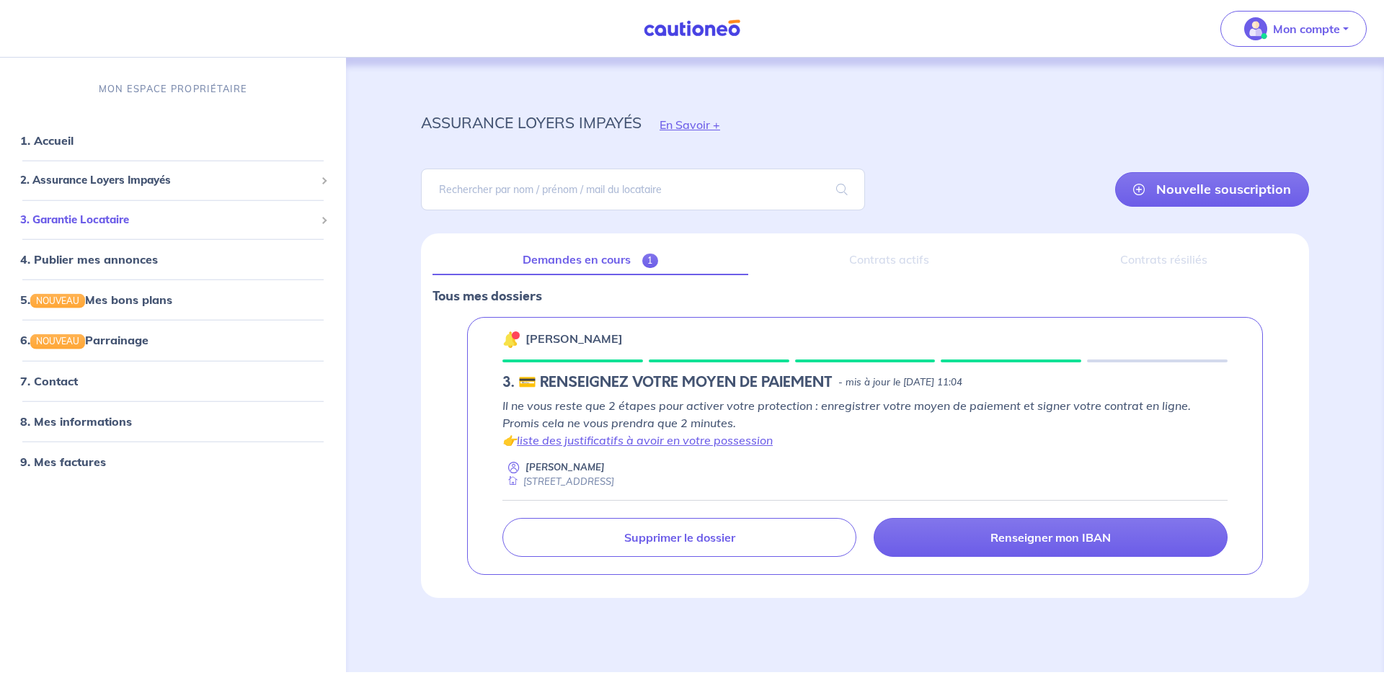
click at [65, 214] on span "3. Garantie Locataire" at bounding box center [167, 219] width 295 height 17
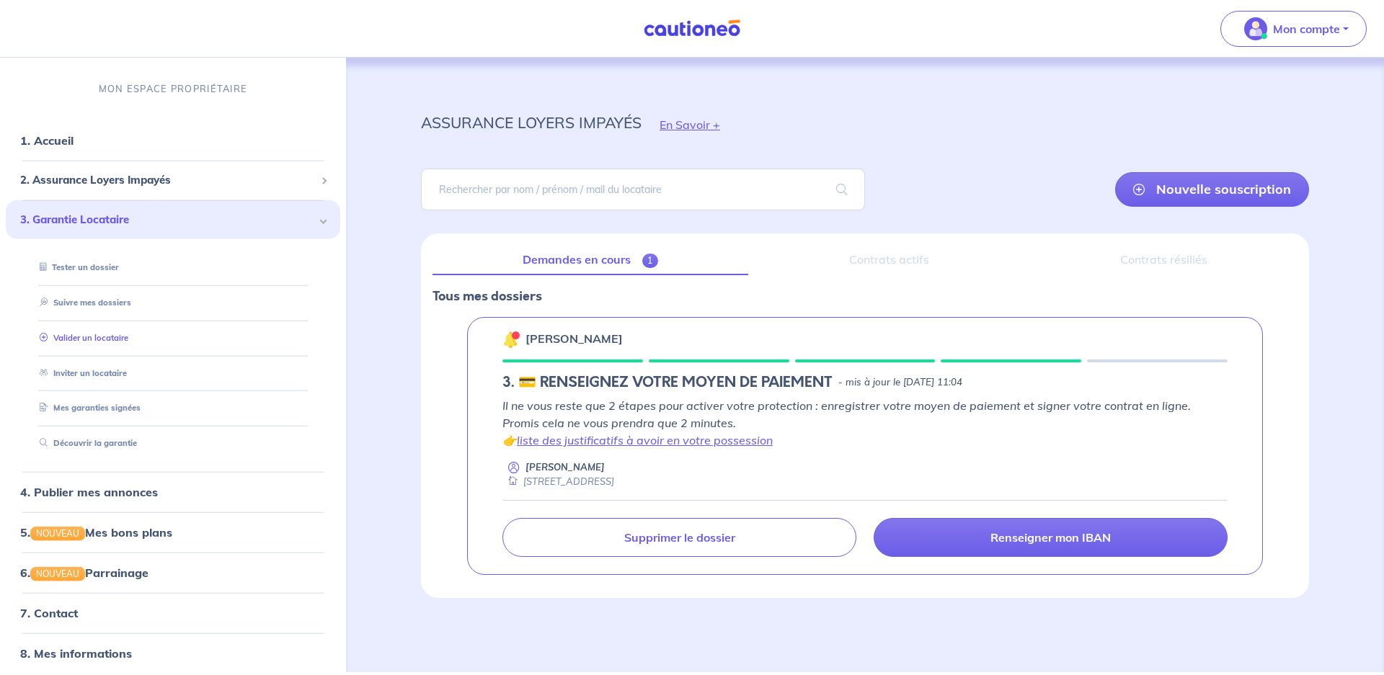
click at [69, 334] on link "Valider un locataire" at bounding box center [81, 337] width 94 height 10
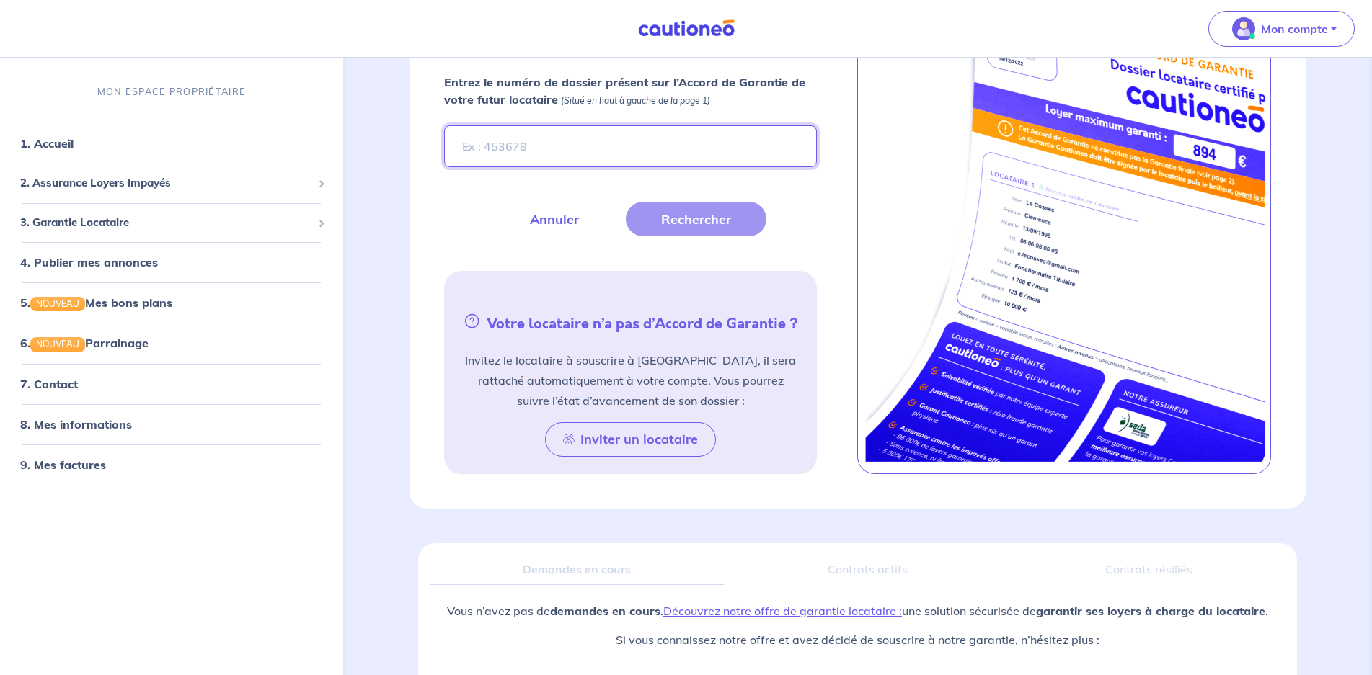
scroll to position [505, 0]
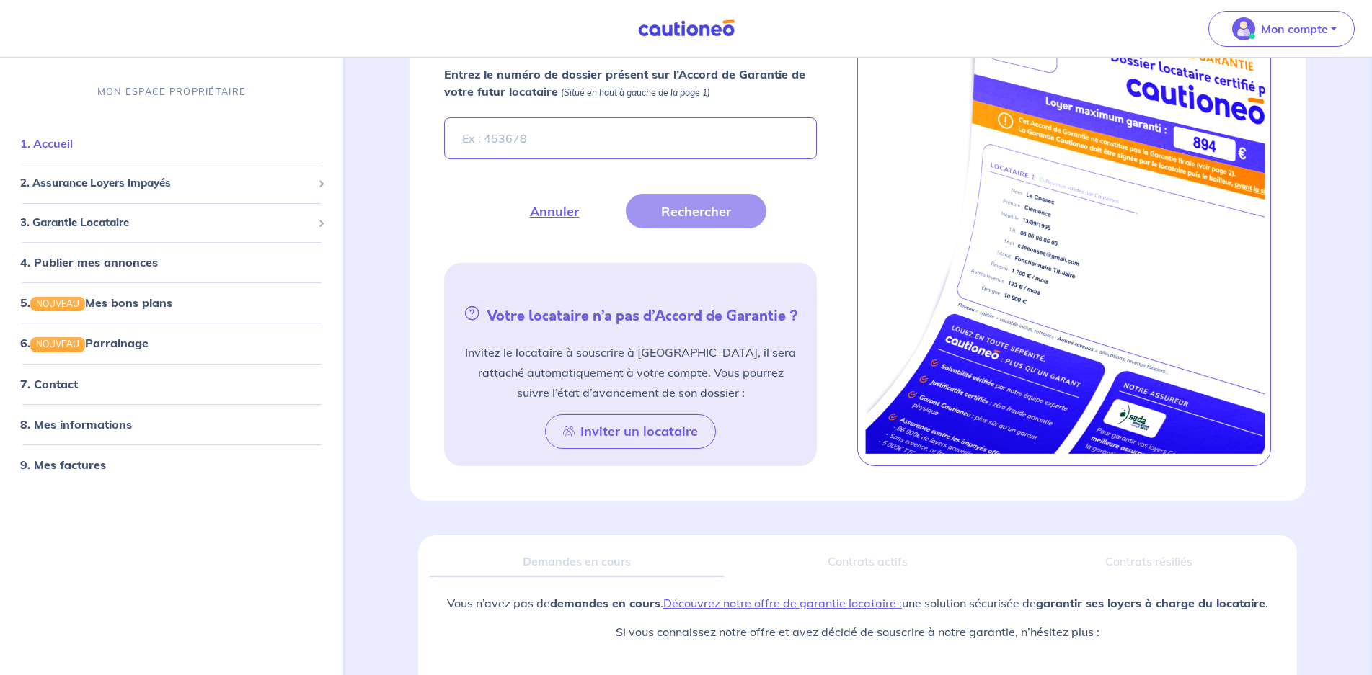
click at [59, 141] on link "1. Accueil" at bounding box center [46, 143] width 53 height 14
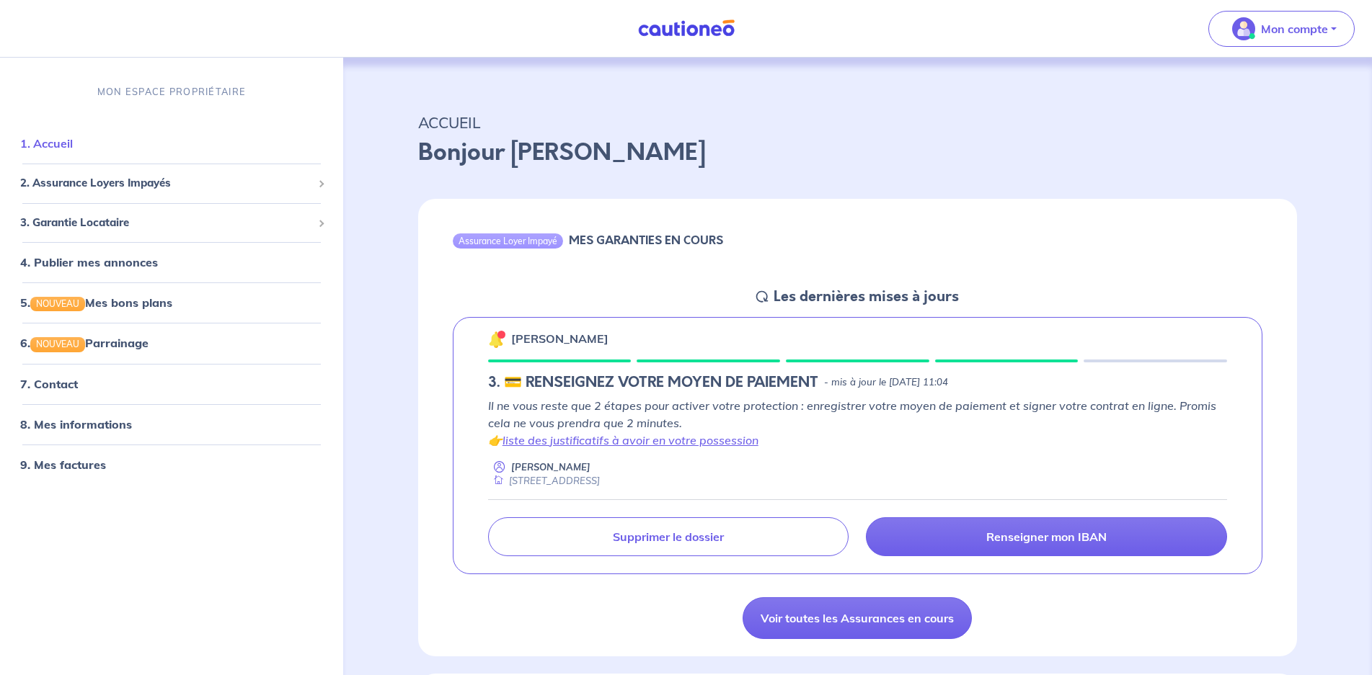
click at [65, 142] on link "1. Accueil" at bounding box center [46, 143] width 53 height 14
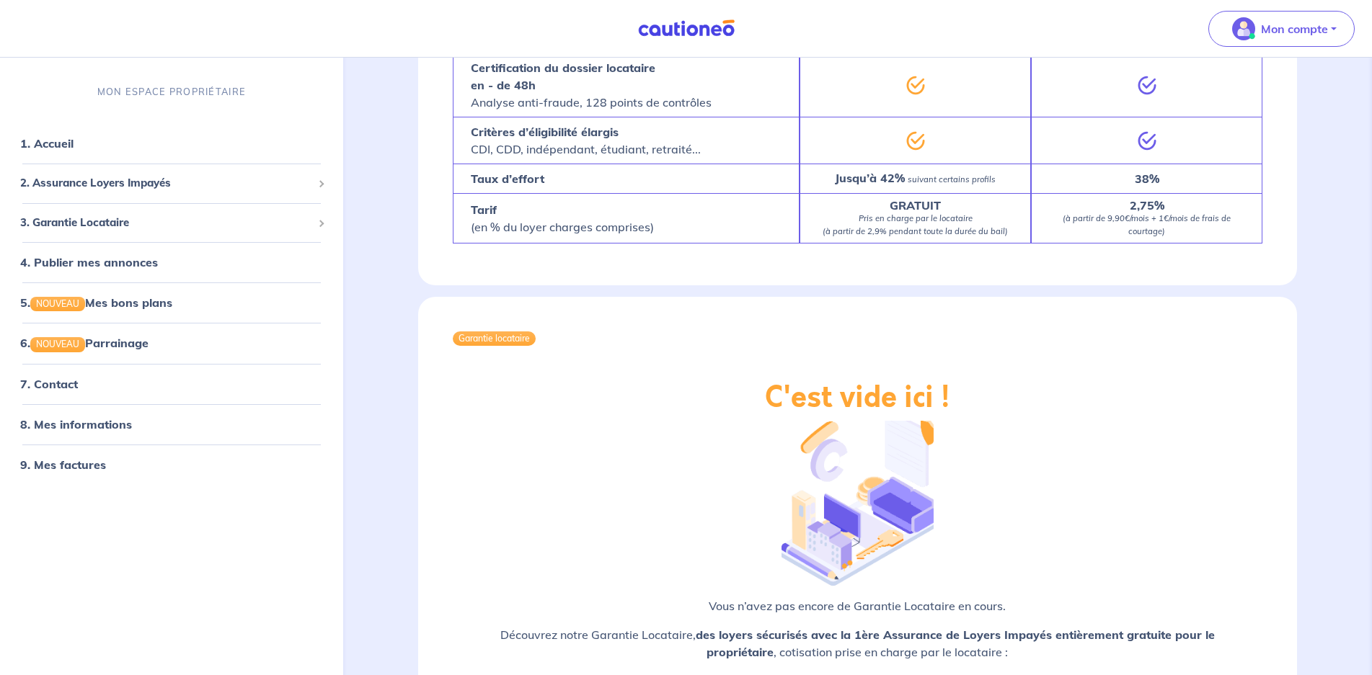
scroll to position [1467, 0]
